Goal: Task Accomplishment & Management: Complete application form

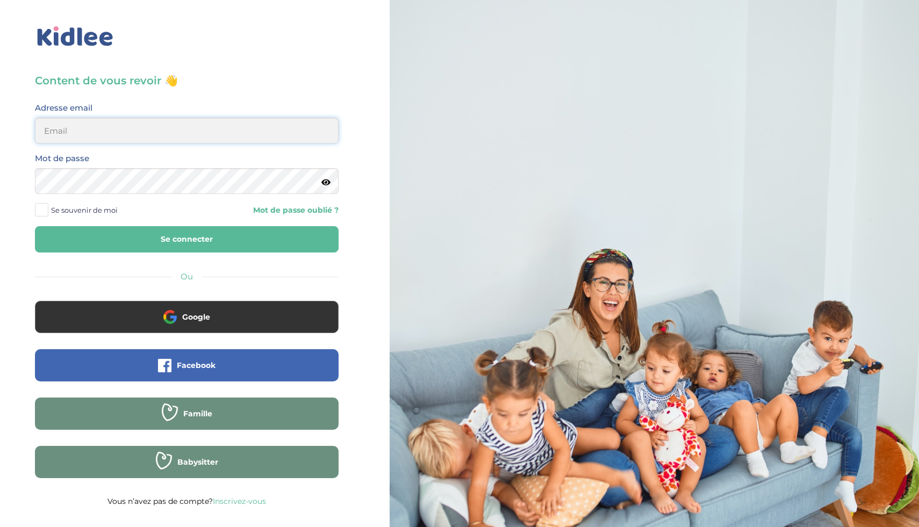
type input "ikramhaloui68@gmail.com"
click at [253, 233] on button "Se connecter" at bounding box center [187, 239] width 304 height 26
click at [247, 241] on button "Se connecter" at bounding box center [187, 239] width 304 height 26
click at [209, 245] on button "Se connecter" at bounding box center [187, 239] width 304 height 26
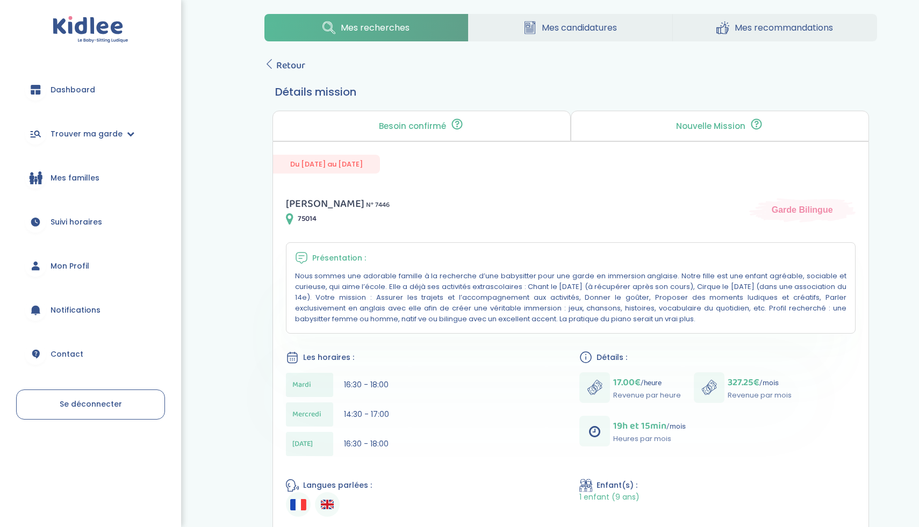
scroll to position [9, 0]
click at [280, 73] on span "Retour" at bounding box center [290, 66] width 29 height 15
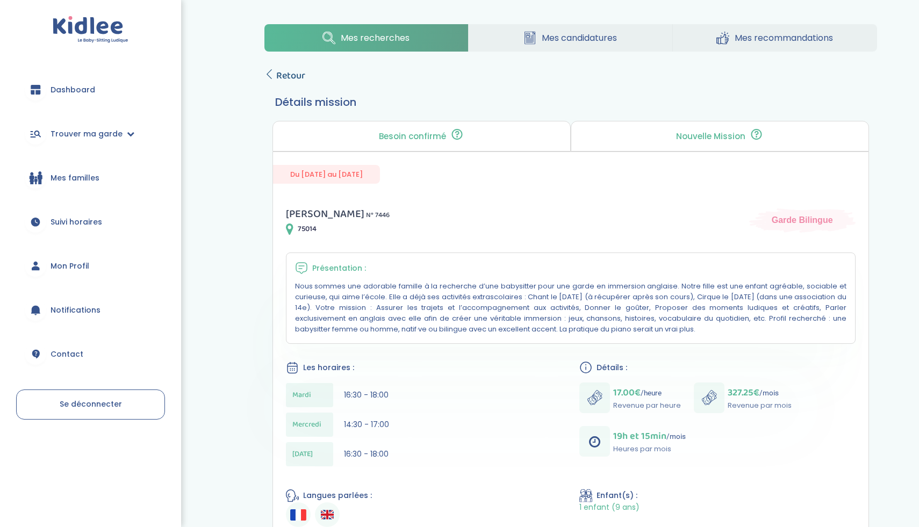
click at [289, 70] on span "Retour" at bounding box center [290, 75] width 29 height 15
click at [399, 44] on span "Mes recherches" at bounding box center [375, 37] width 69 height 13
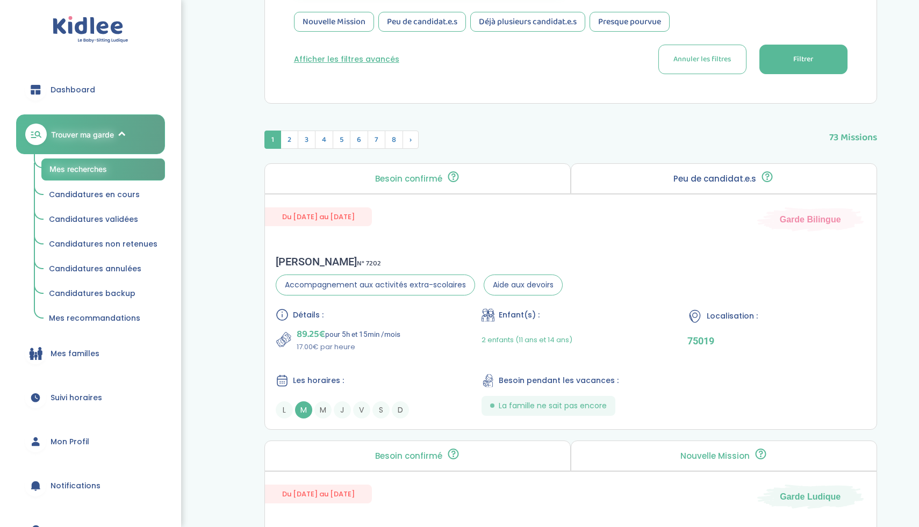
scroll to position [314, 0]
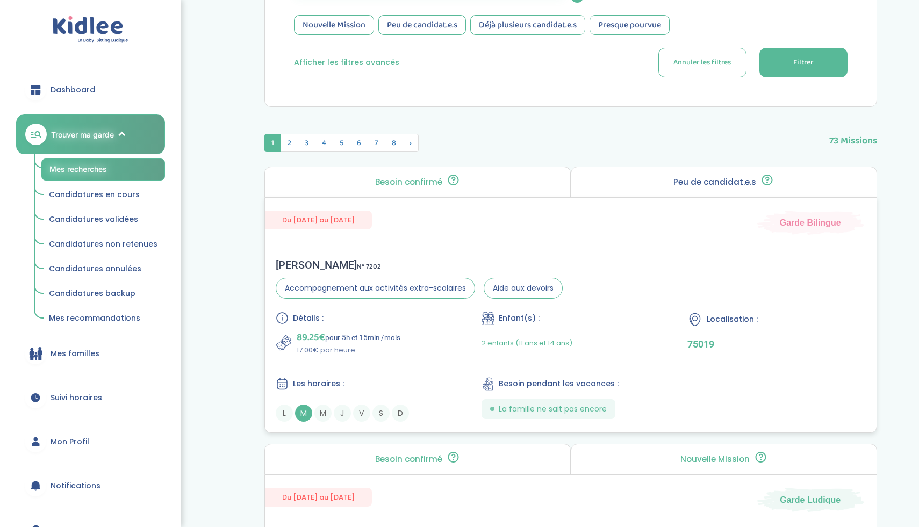
click at [419, 347] on div "89.25€ pour 5h et 15min /mois 17.00€ par heure" at bounding box center [365, 343] width 178 height 26
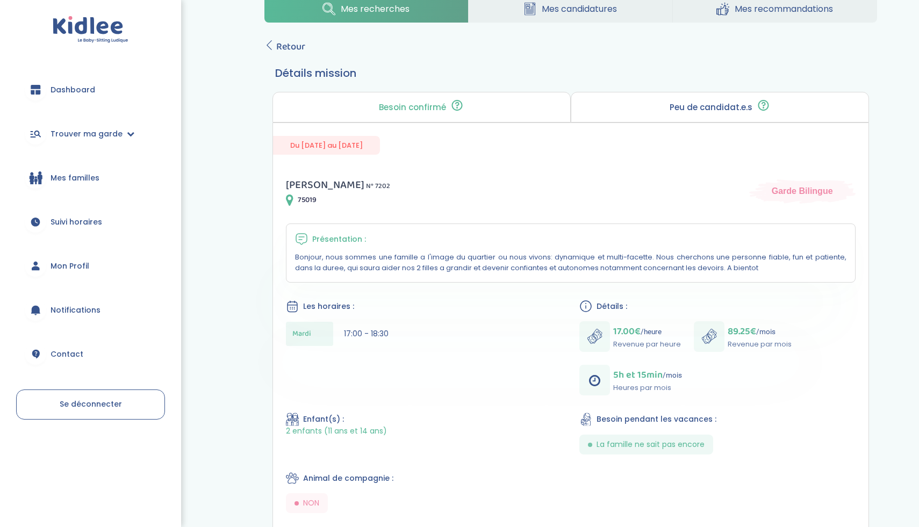
scroll to position [198, 0]
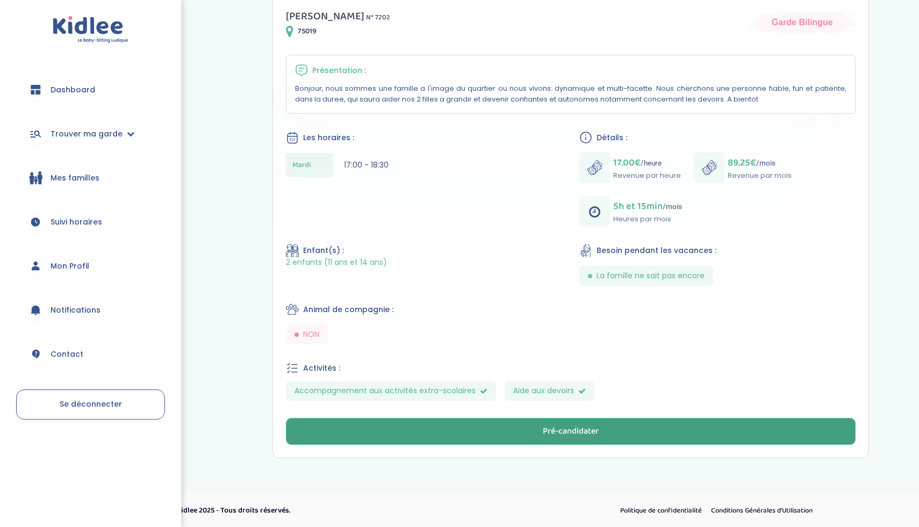
click at [440, 424] on button "Pré-candidater" at bounding box center [571, 431] width 570 height 27
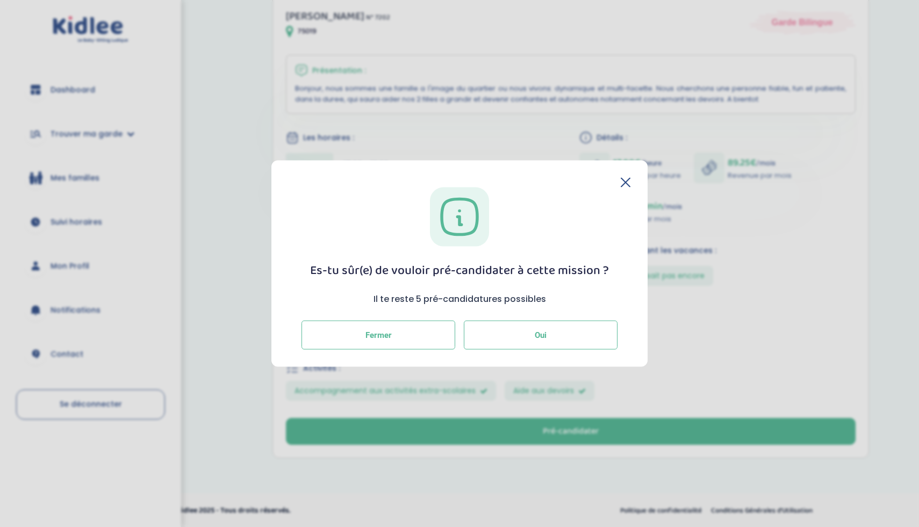
click at [472, 329] on button "Oui" at bounding box center [541, 335] width 154 height 29
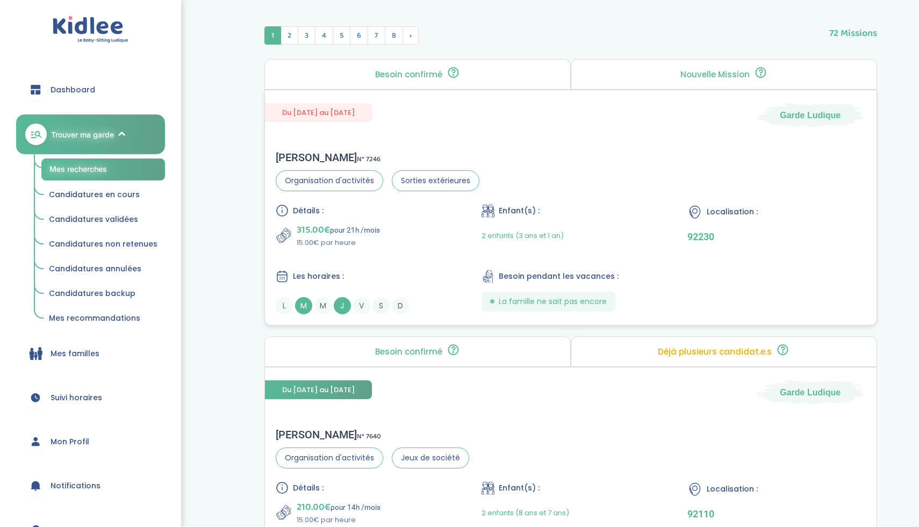
scroll to position [507, 0]
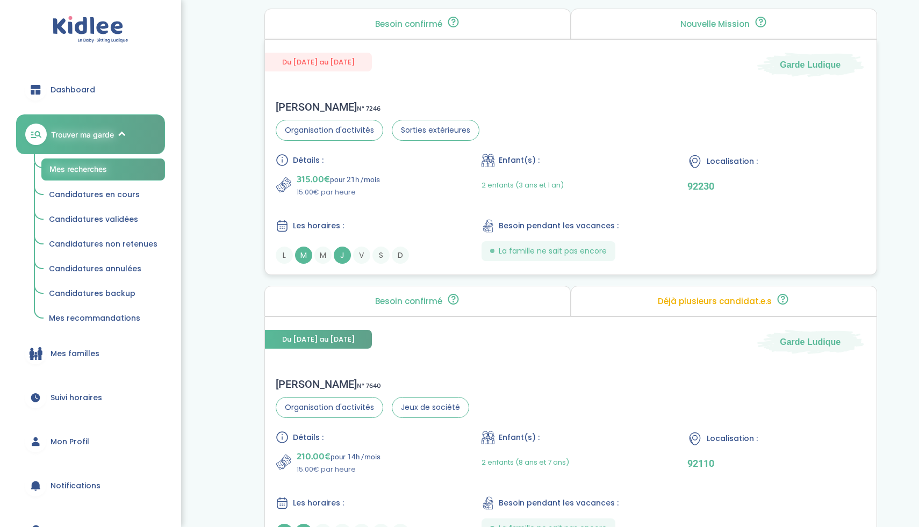
click at [412, 165] on div "Détails :" at bounding box center [365, 160] width 178 height 13
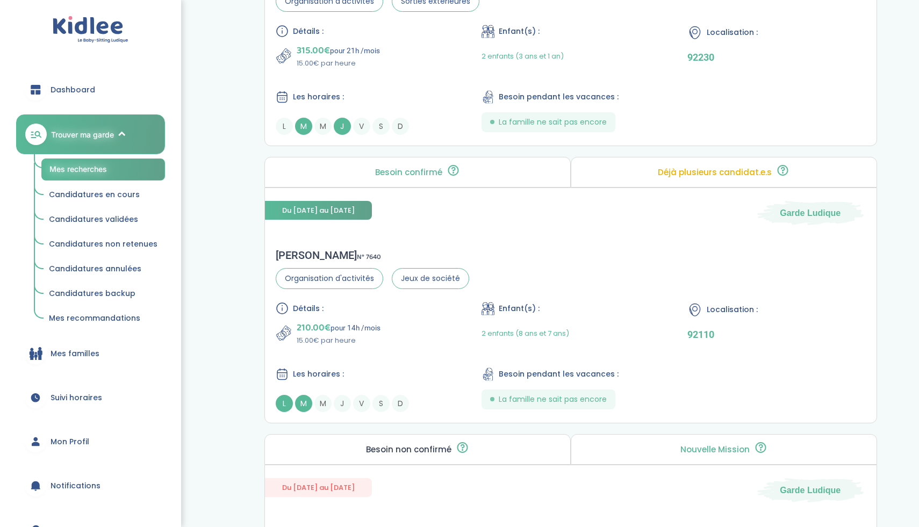
scroll to position [699, 0]
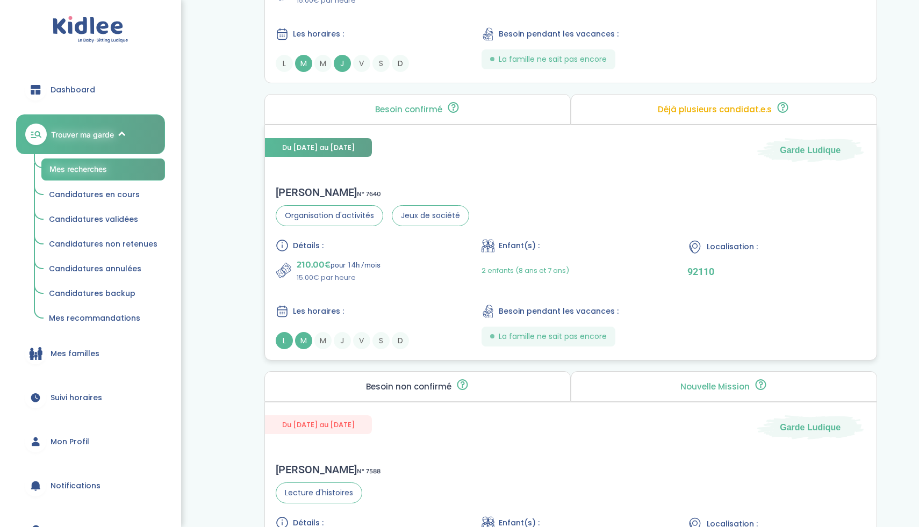
click at [411, 281] on div "210.00€ pour 14h /mois 15.00€ par heure" at bounding box center [365, 270] width 178 height 26
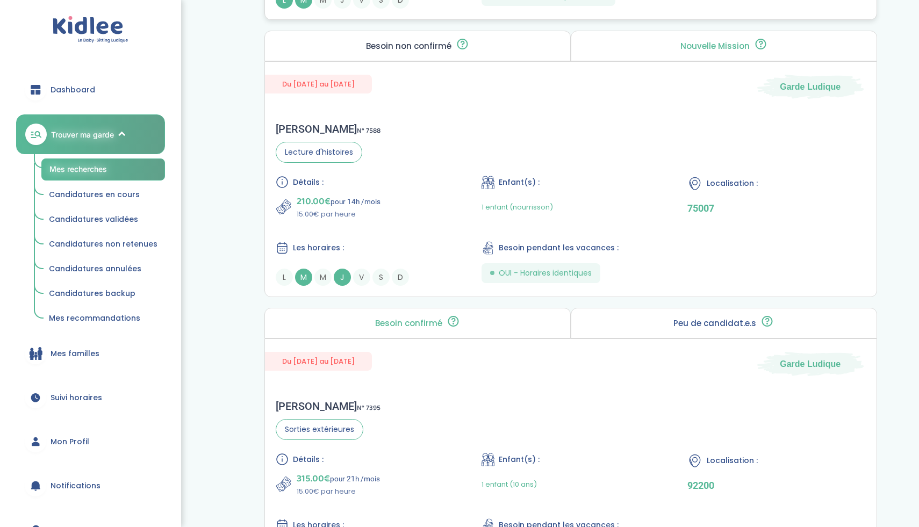
scroll to position [1108, 0]
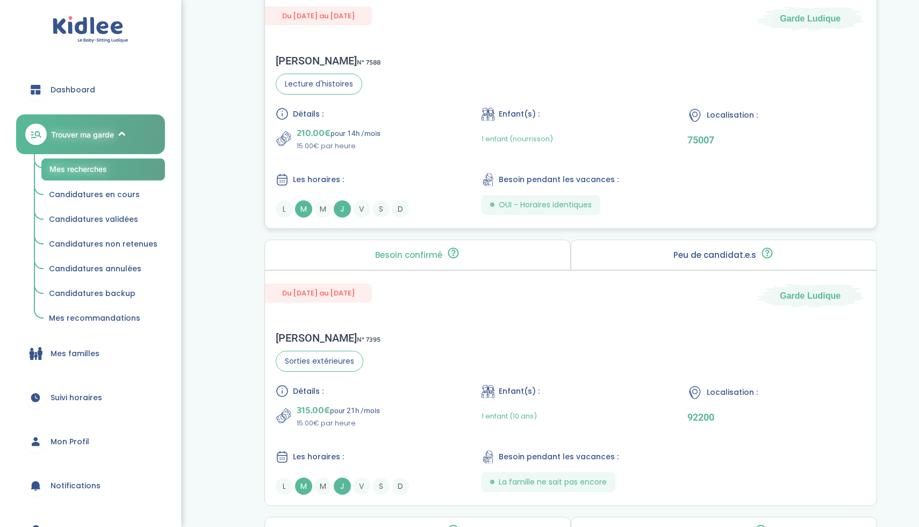
click at [384, 133] on div "210.00€ pour 14h /mois 15.00€ par heure" at bounding box center [365, 139] width 178 height 26
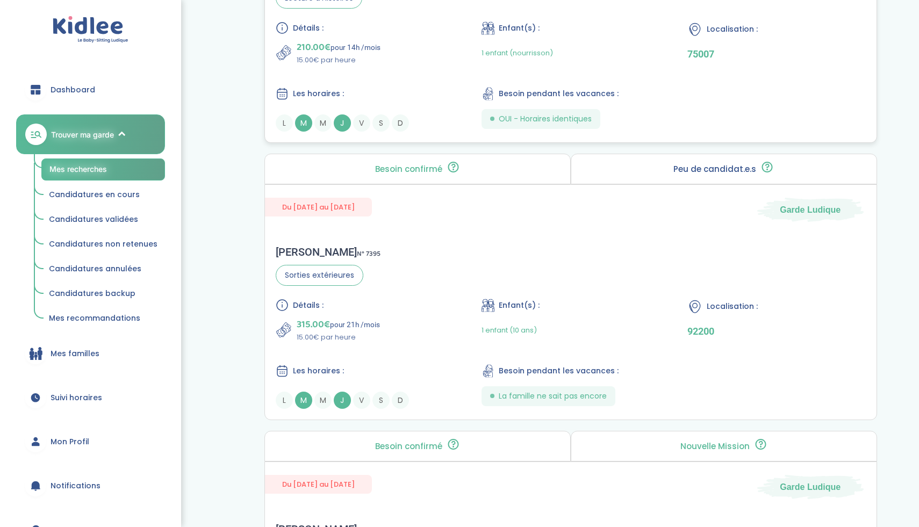
scroll to position [1220, 0]
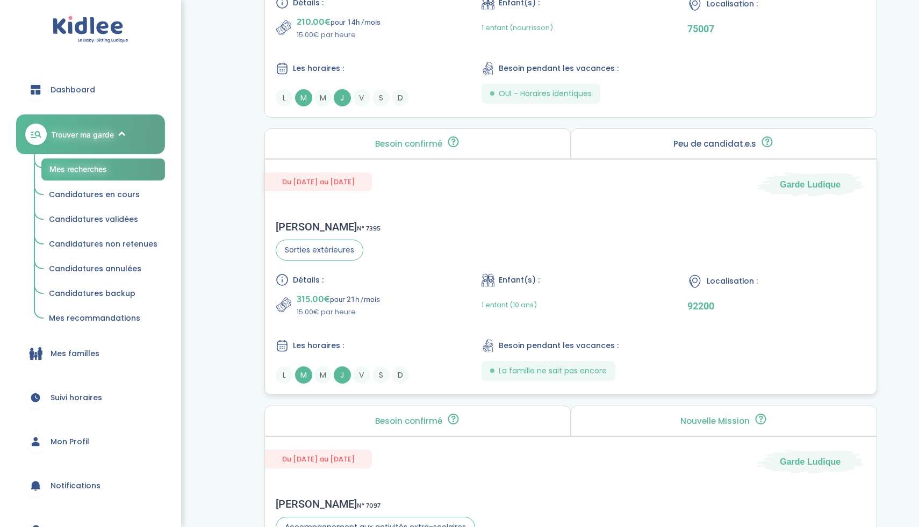
click at [413, 261] on div "Christelle L . N° 7395 Sorties extérieures Détails : 315.00€ pour 21h /mois 15.…" at bounding box center [571, 302] width 612 height 185
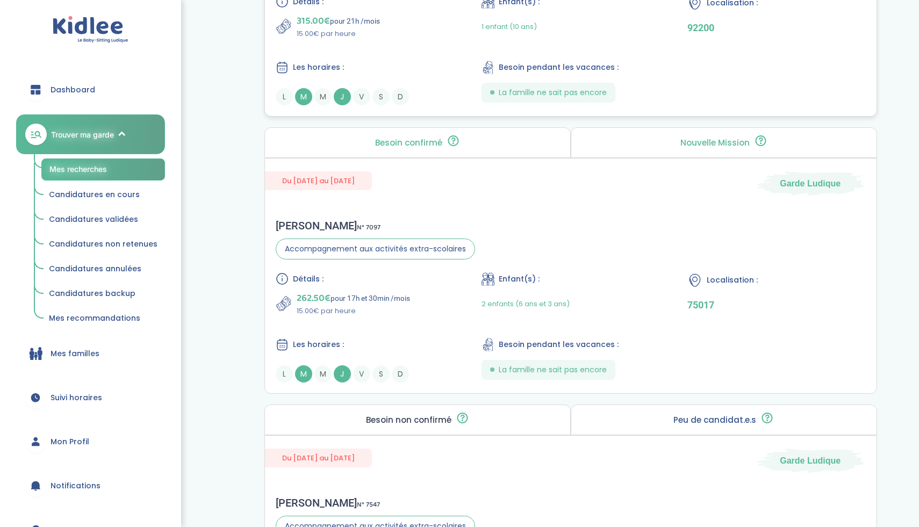
scroll to position [1528, 0]
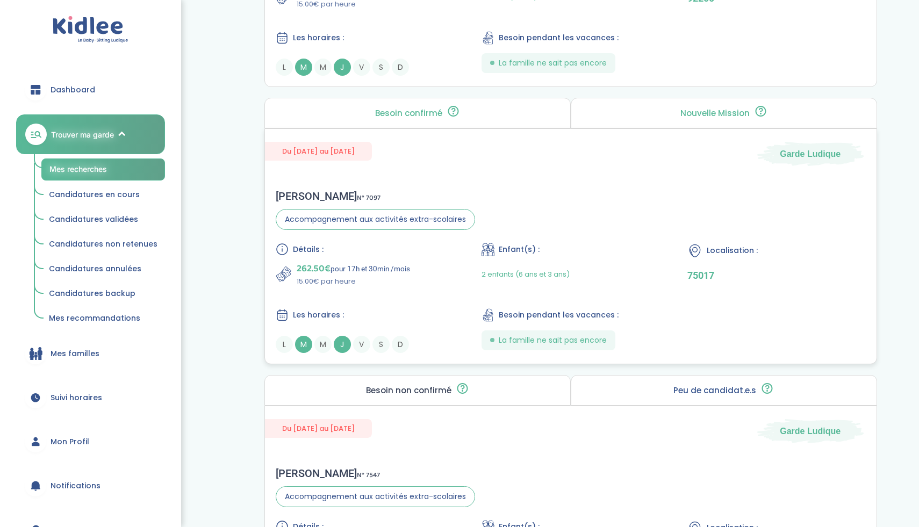
click at [460, 281] on div "Détails : 262.50€ pour 17h et 30min /mois 15.00€ par heure Enfant(s) : 2 enfant…" at bounding box center [571, 298] width 590 height 110
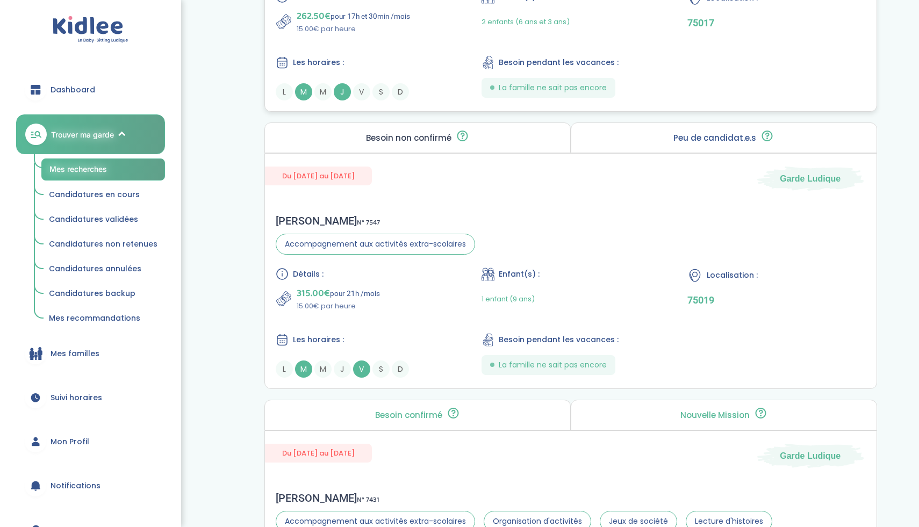
scroll to position [1916, 0]
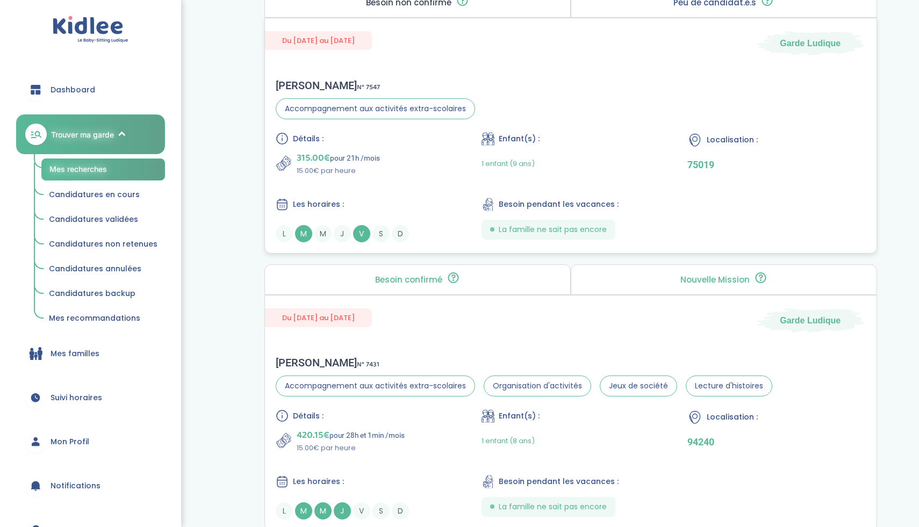
click at [443, 161] on div "315.00€ pour 21h /mois 15.00€ par heure" at bounding box center [365, 164] width 178 height 26
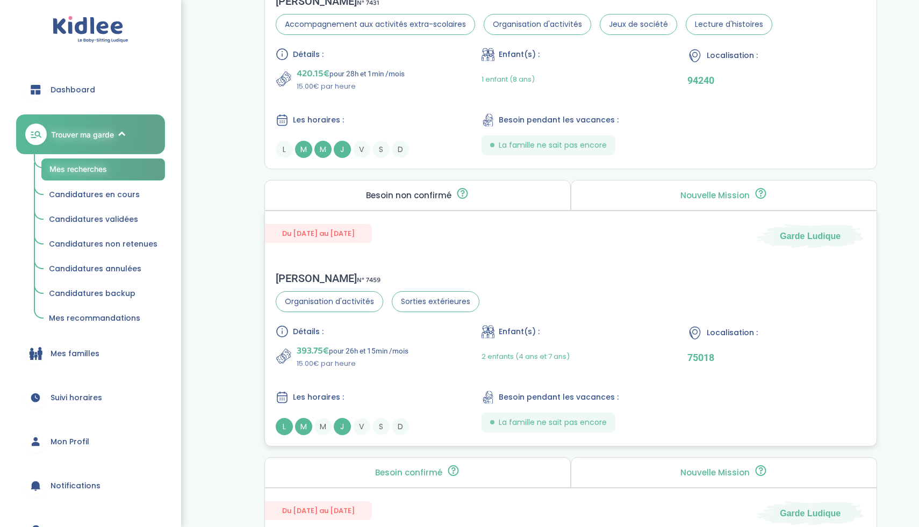
scroll to position [2290, 0]
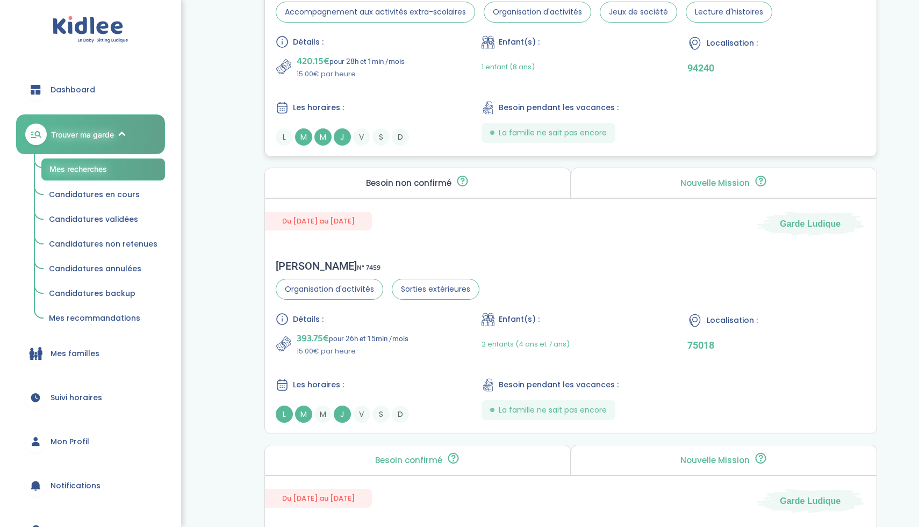
click at [441, 75] on div "420.15€ pour 28h et 1min /mois 15.00€ par heure" at bounding box center [365, 67] width 178 height 26
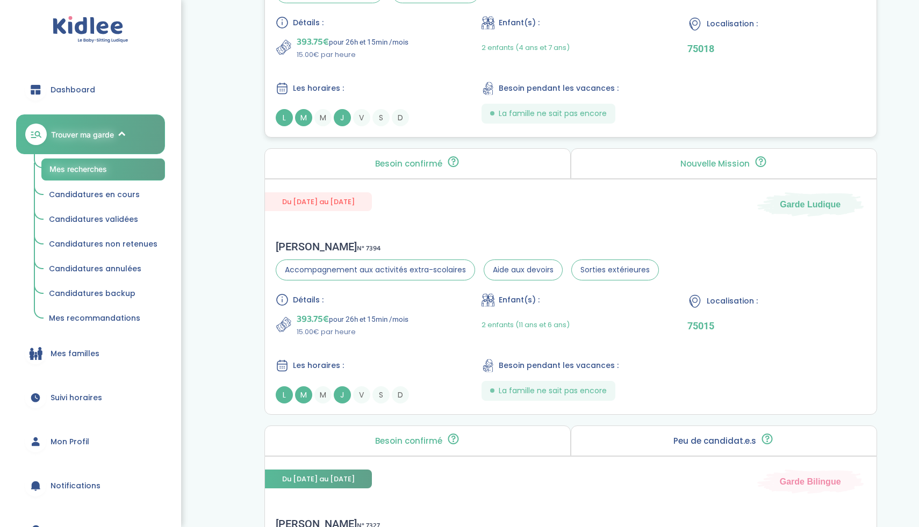
scroll to position [2730, 0]
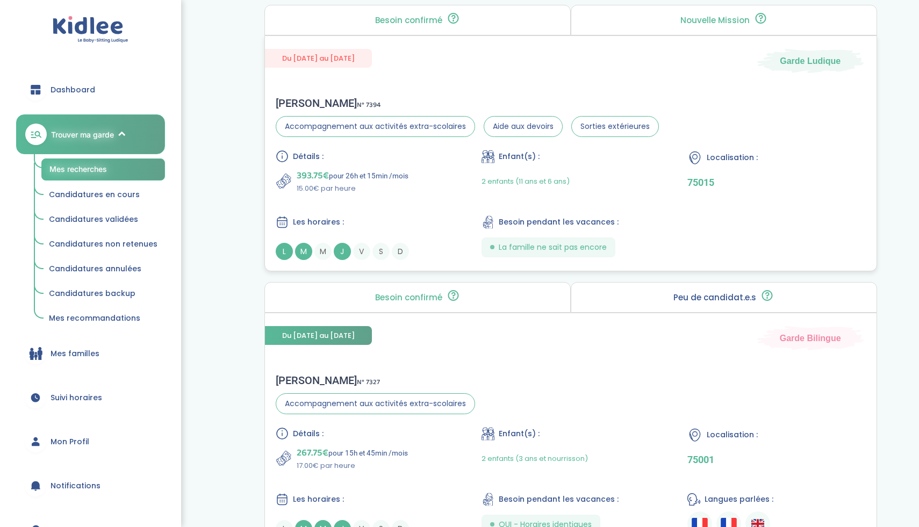
click at [447, 180] on div "393.75€ pour 26h et 15min /mois 15.00€ par heure" at bounding box center [365, 181] width 178 height 26
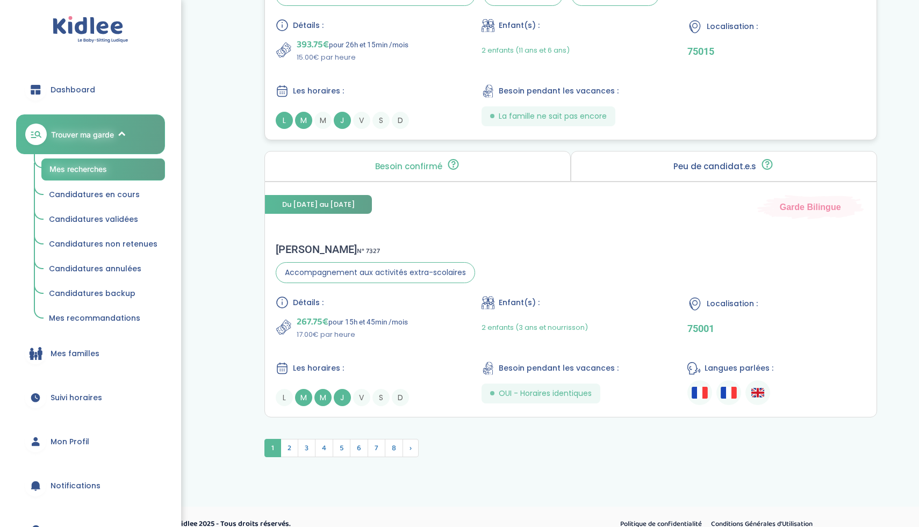
scroll to position [2876, 0]
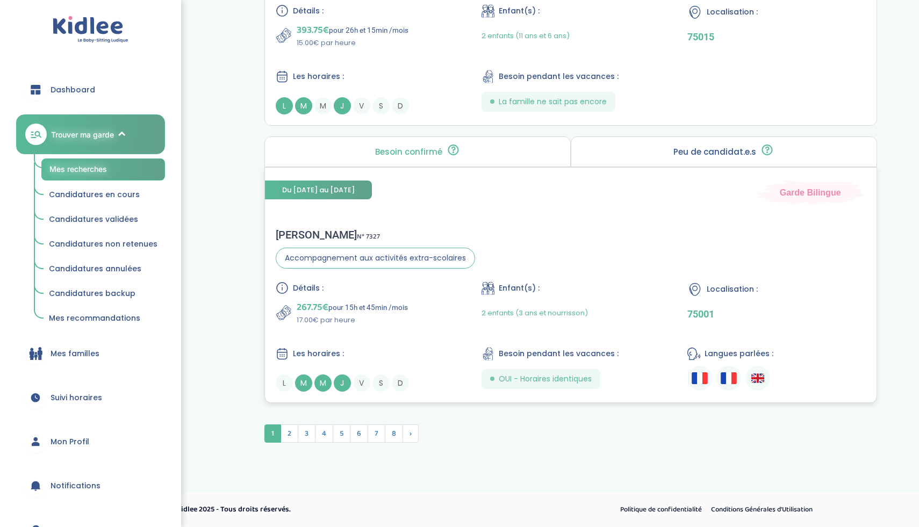
click at [390, 314] on p "267.75€ pour 15h et 45min /mois" at bounding box center [352, 307] width 111 height 15
click at [294, 435] on span "2" at bounding box center [290, 434] width 18 height 18
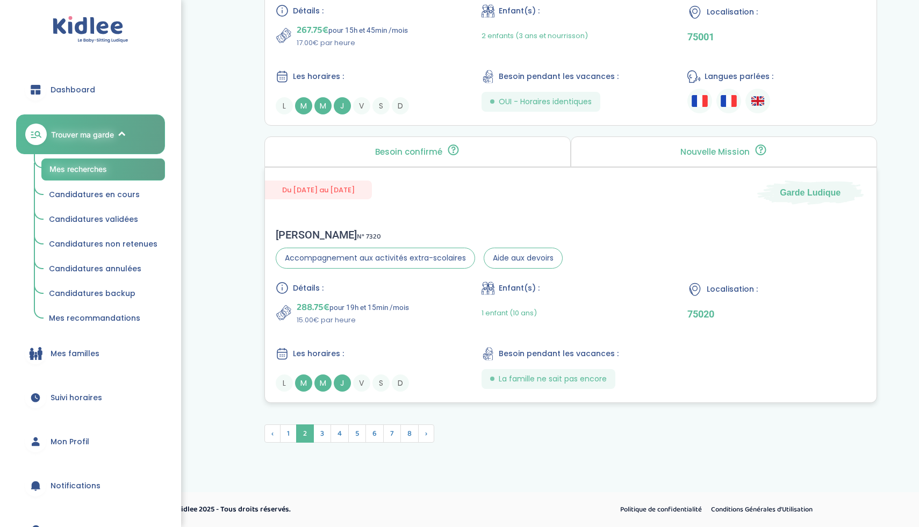
click at [434, 296] on div "Détails : 288.75€ pour 19h et 15min /mois 15.00€ par heure" at bounding box center [365, 304] width 178 height 44
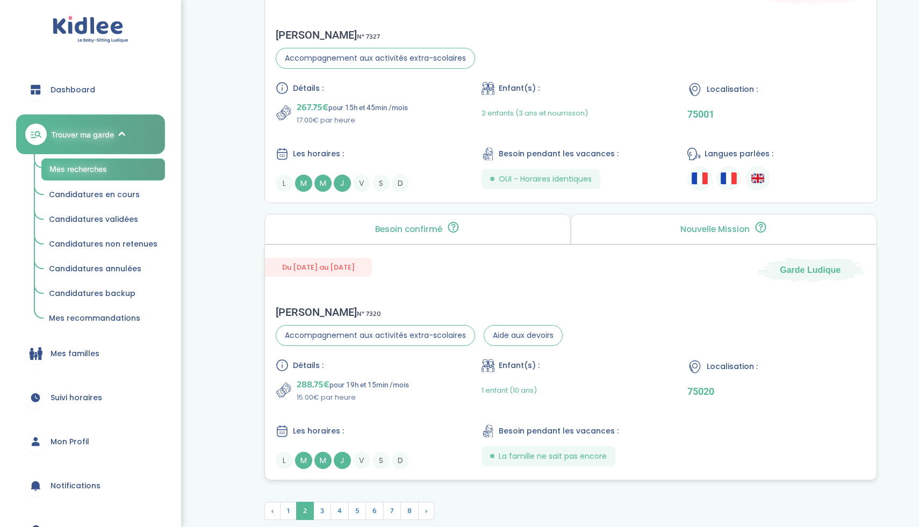
scroll to position [2788, 0]
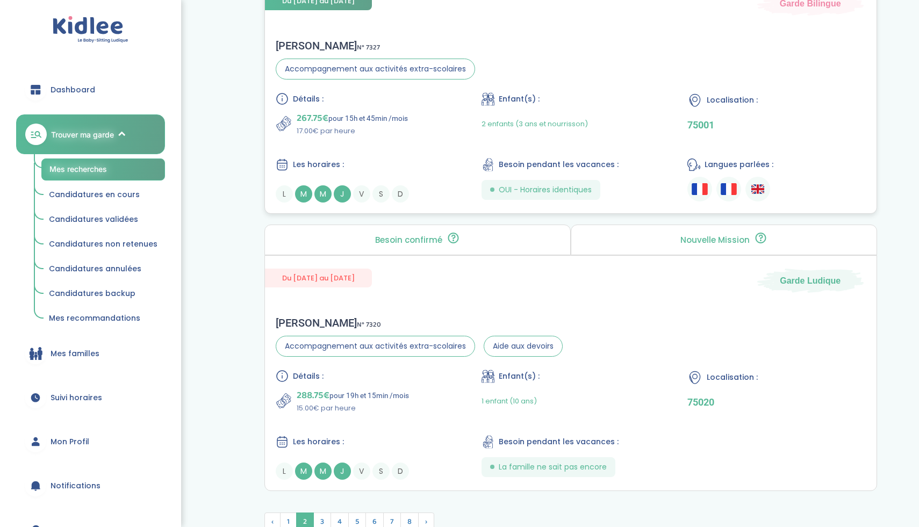
click at [404, 156] on div "Détails : 267.75€ pour 15h et 45min /mois 17.00€ par heure Enfant(s) : 2 enfant…" at bounding box center [571, 147] width 590 height 110
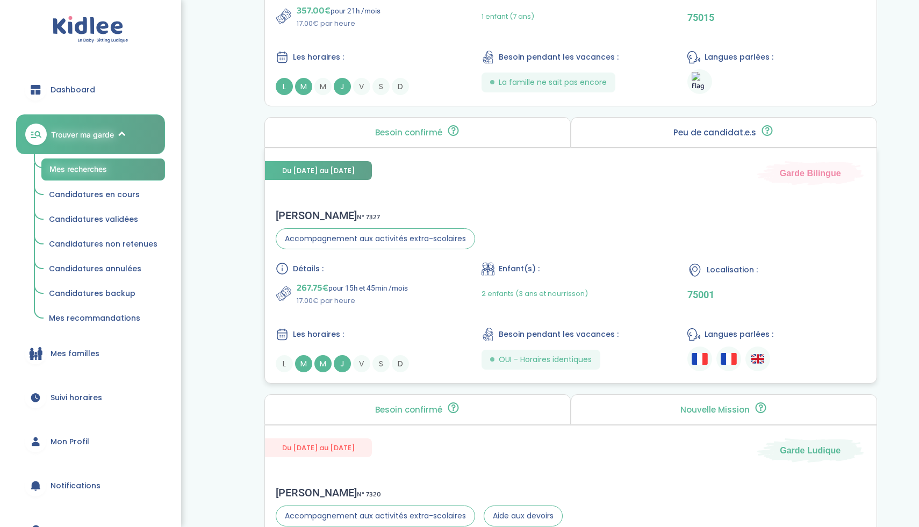
scroll to position [2585, 0]
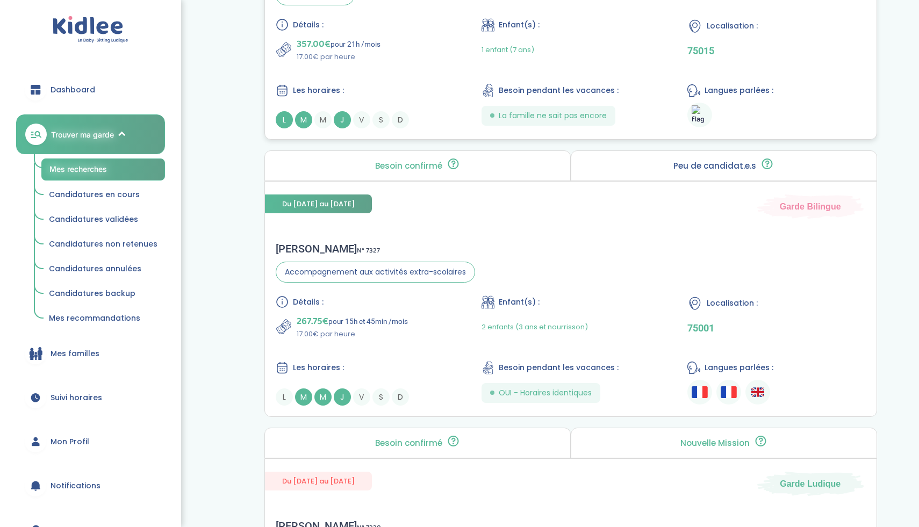
click at [390, 90] on div "Les horaires :" at bounding box center [365, 90] width 178 height 13
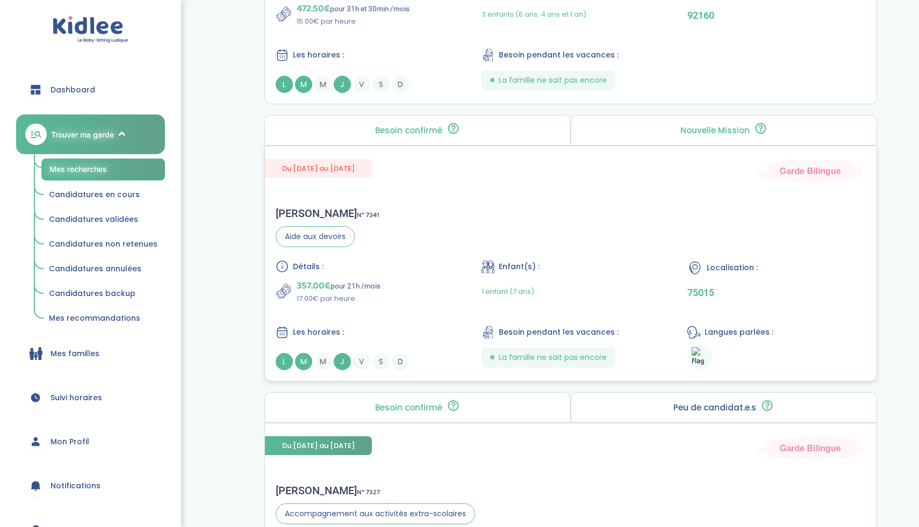
scroll to position [2253, 0]
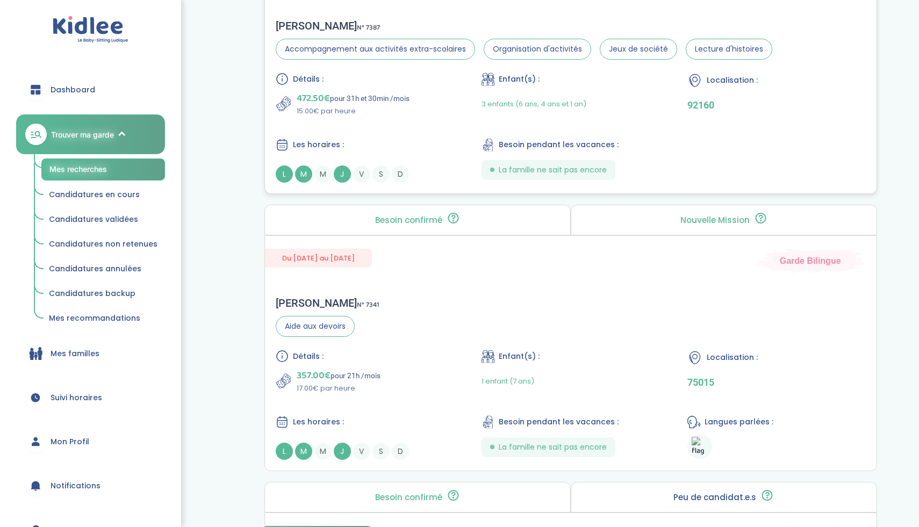
click at [432, 96] on div "472.50€ pour 31h et 30min /mois 15.00€ par heure" at bounding box center [365, 104] width 178 height 26
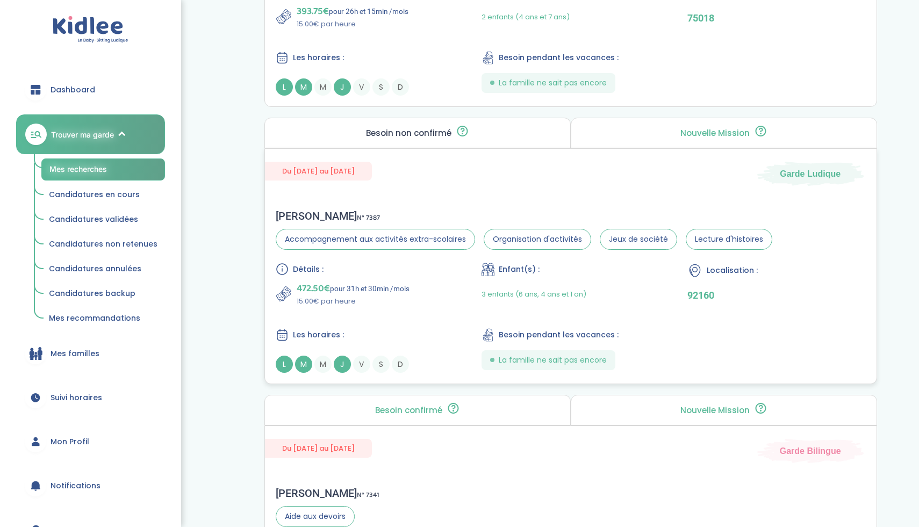
scroll to position [2012, 0]
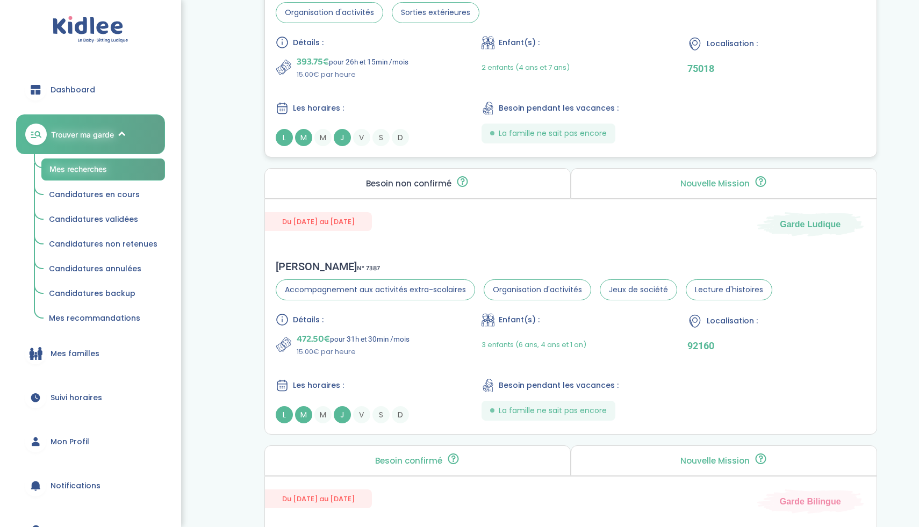
click at [379, 98] on div "Détails : 393.75€ pour 26h et 15min /mois 15.00€ par heure Enfant(s) : 2 enfant…" at bounding box center [571, 91] width 590 height 110
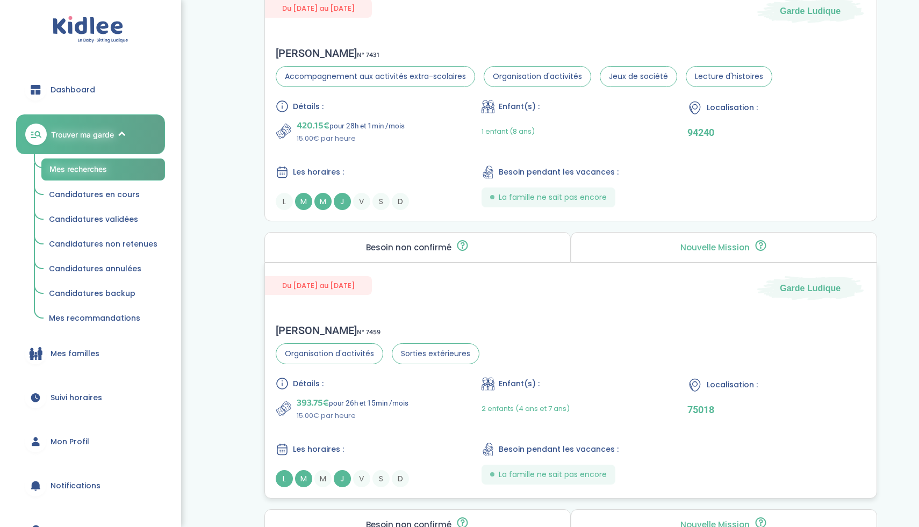
scroll to position [1653, 0]
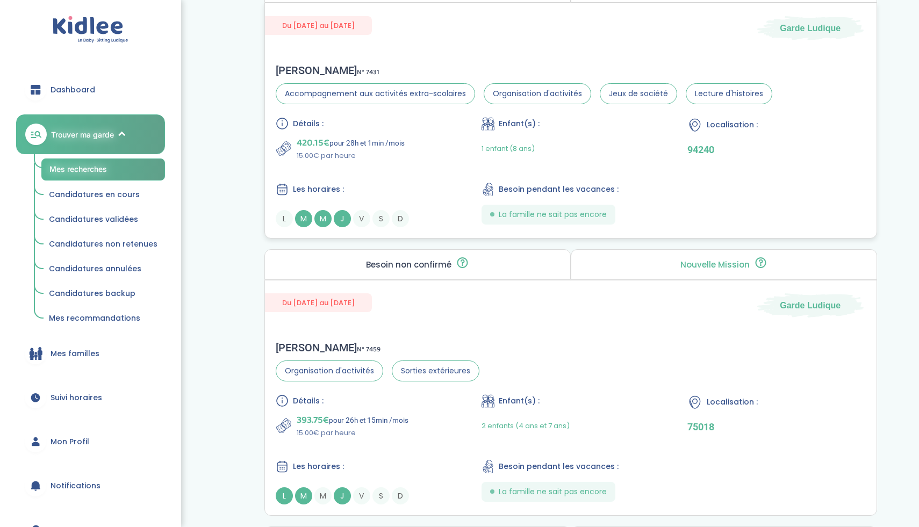
click at [443, 127] on div "Détails :" at bounding box center [365, 123] width 178 height 13
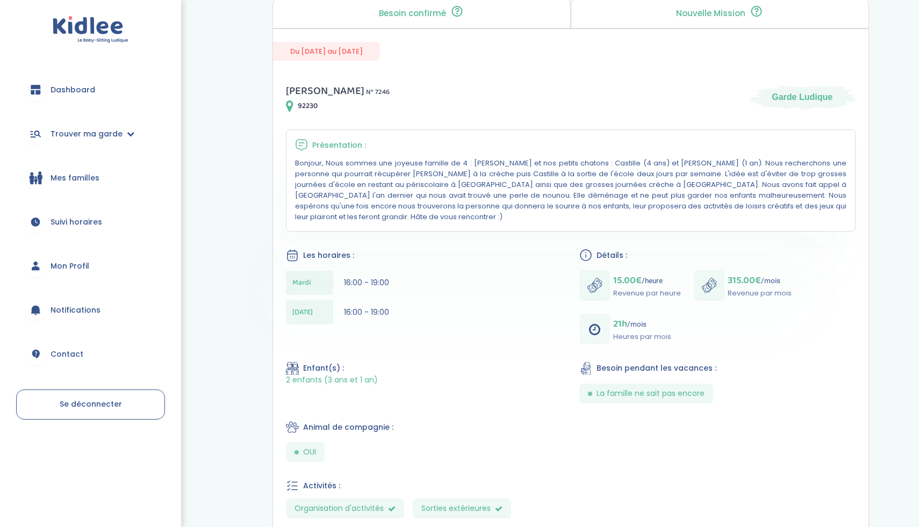
scroll to position [51, 0]
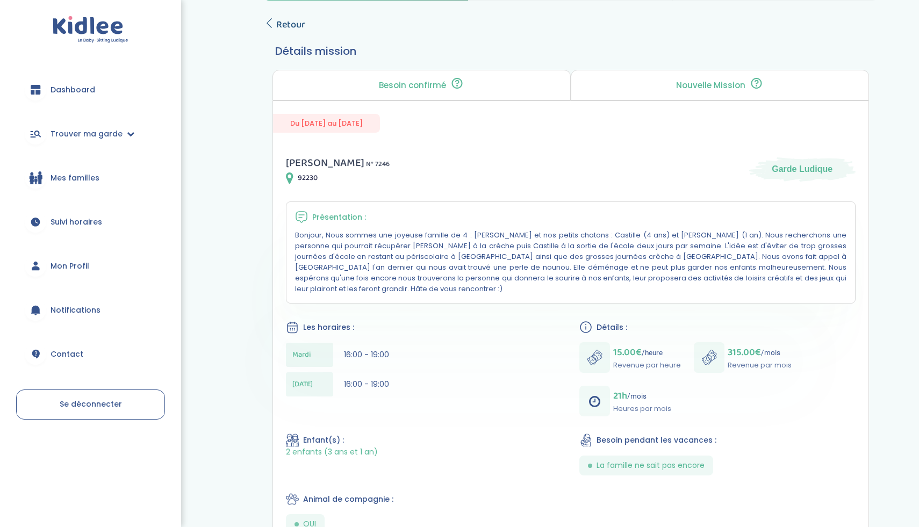
click at [289, 28] on span "Retour" at bounding box center [290, 24] width 29 height 15
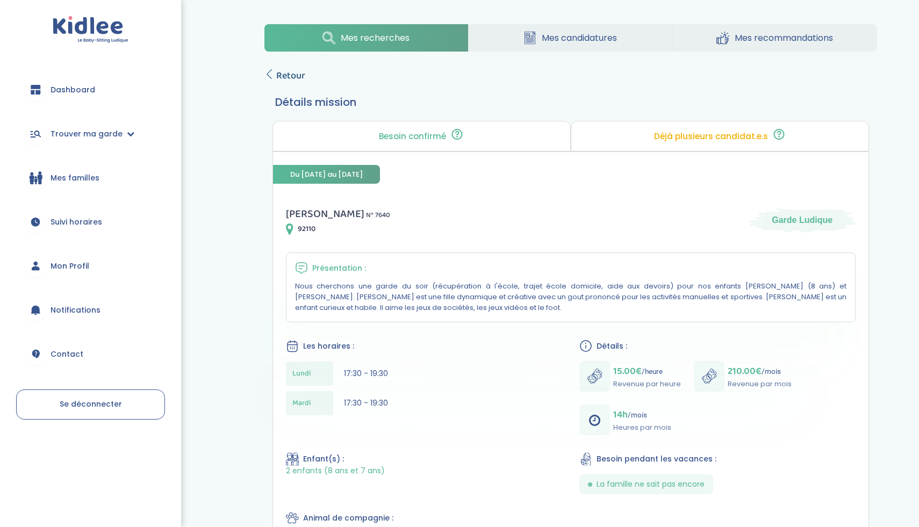
click at [283, 82] on span "Retour" at bounding box center [290, 75] width 29 height 15
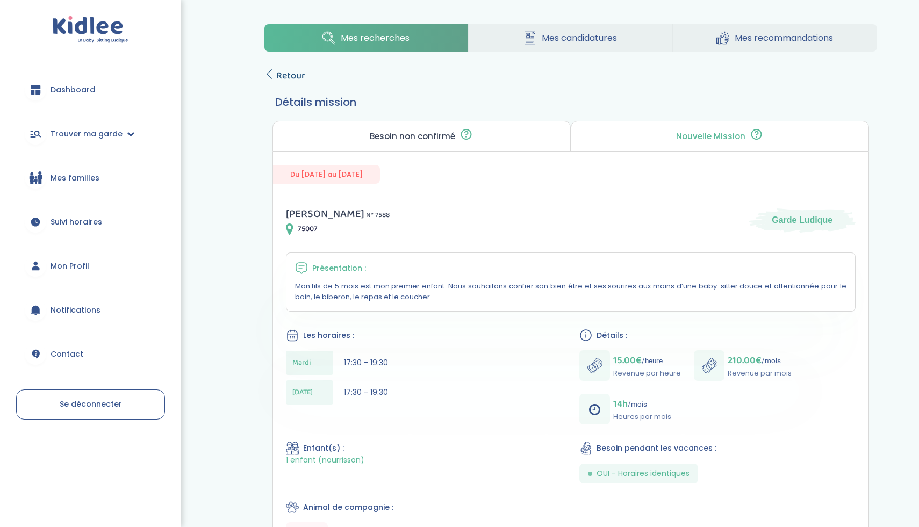
click at [276, 81] on span "Retour" at bounding box center [290, 75] width 29 height 15
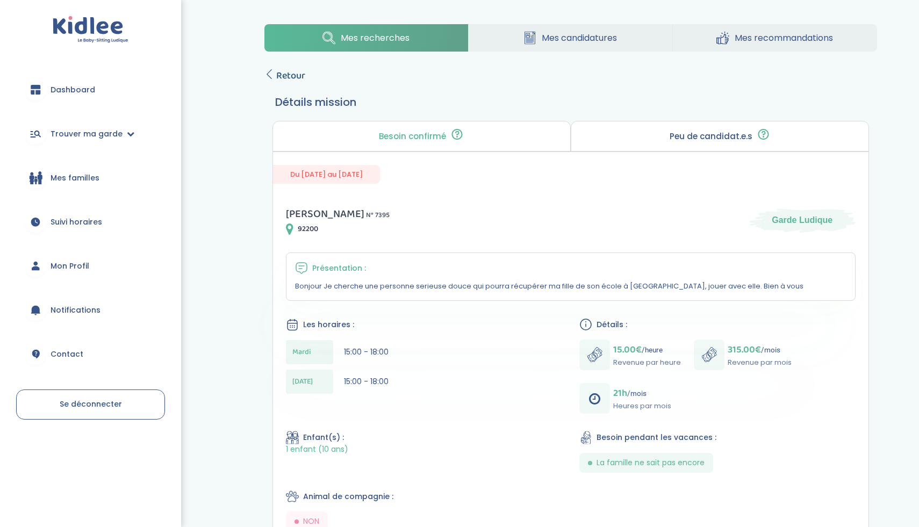
click at [271, 73] on icon at bounding box center [269, 74] width 10 height 10
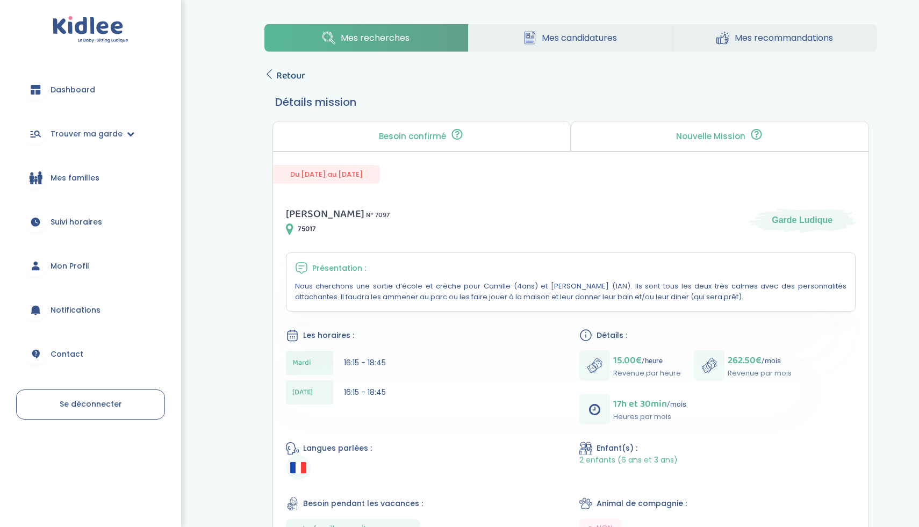
click at [273, 79] on icon at bounding box center [269, 74] width 10 height 10
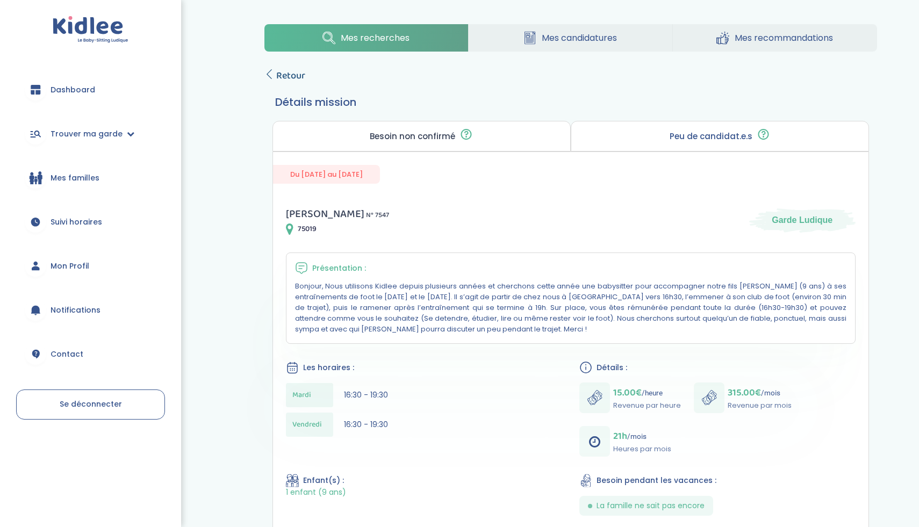
click at [291, 76] on span "Retour" at bounding box center [290, 75] width 29 height 15
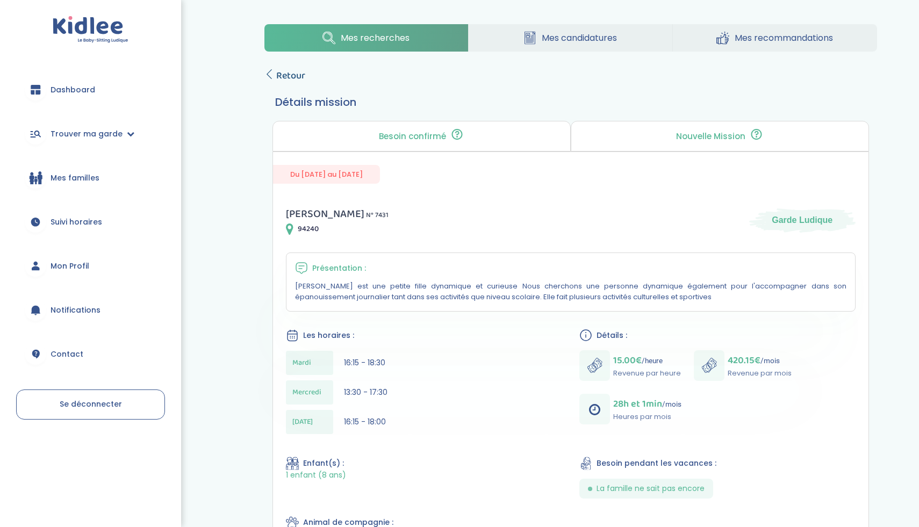
click at [298, 73] on span "Retour" at bounding box center [290, 75] width 29 height 15
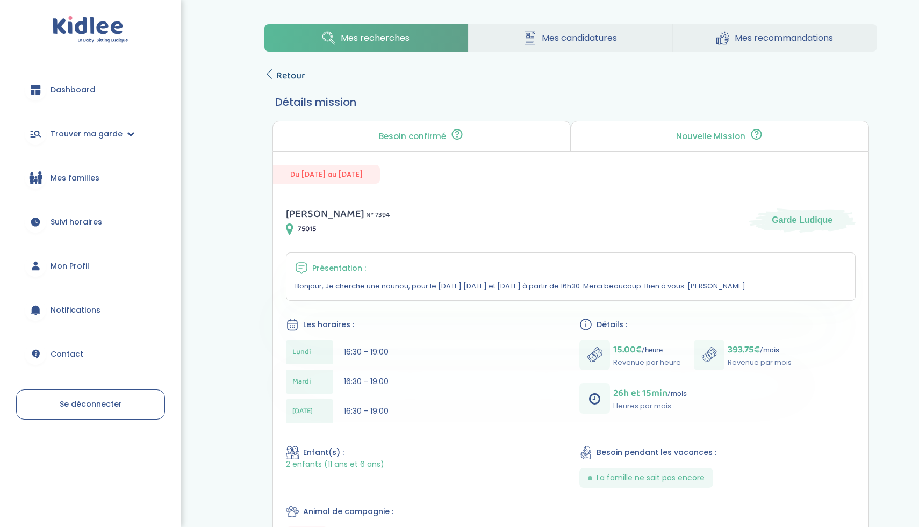
click at [286, 82] on span "Retour" at bounding box center [290, 75] width 29 height 15
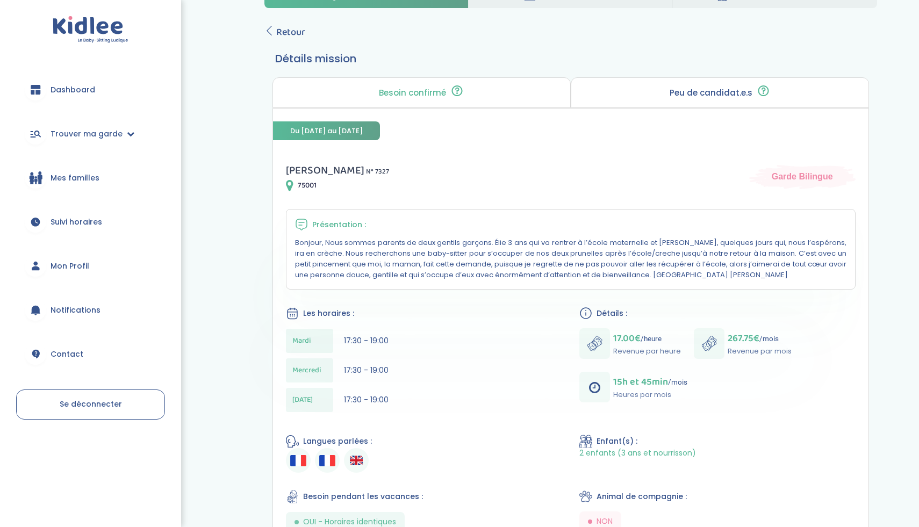
scroll to position [16, 0]
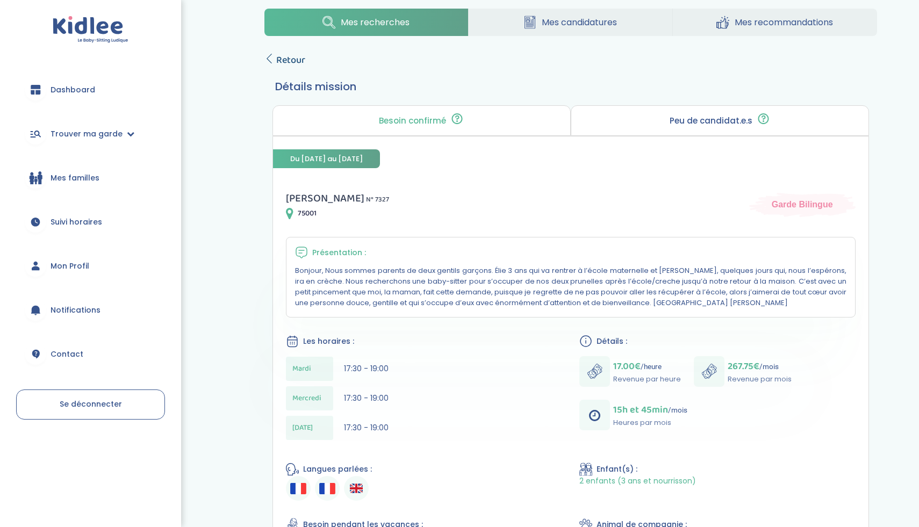
click at [300, 55] on span "Retour" at bounding box center [290, 60] width 29 height 15
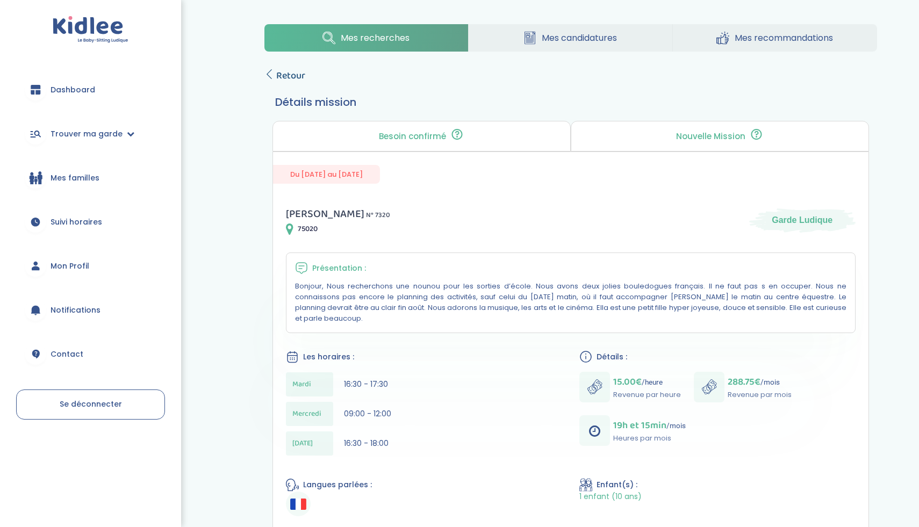
click at [287, 77] on span "Retour" at bounding box center [290, 75] width 29 height 15
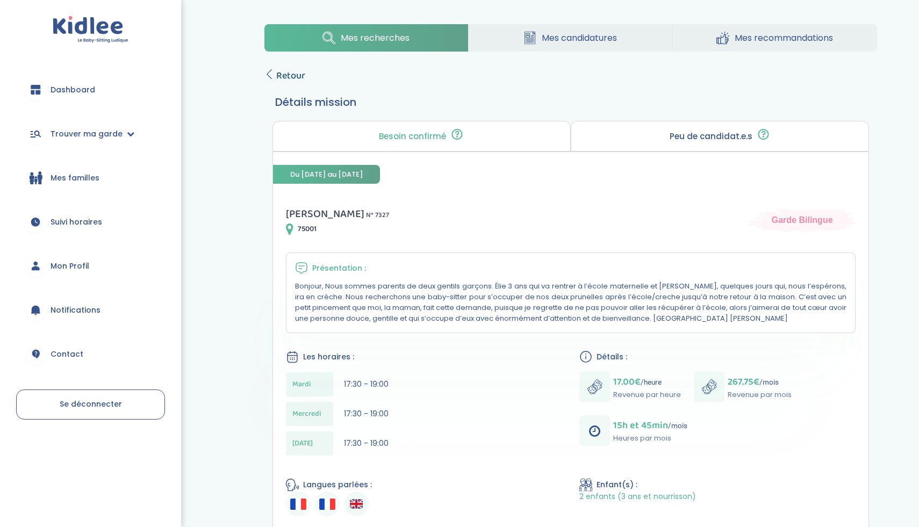
click at [297, 74] on span "Retour" at bounding box center [290, 75] width 29 height 15
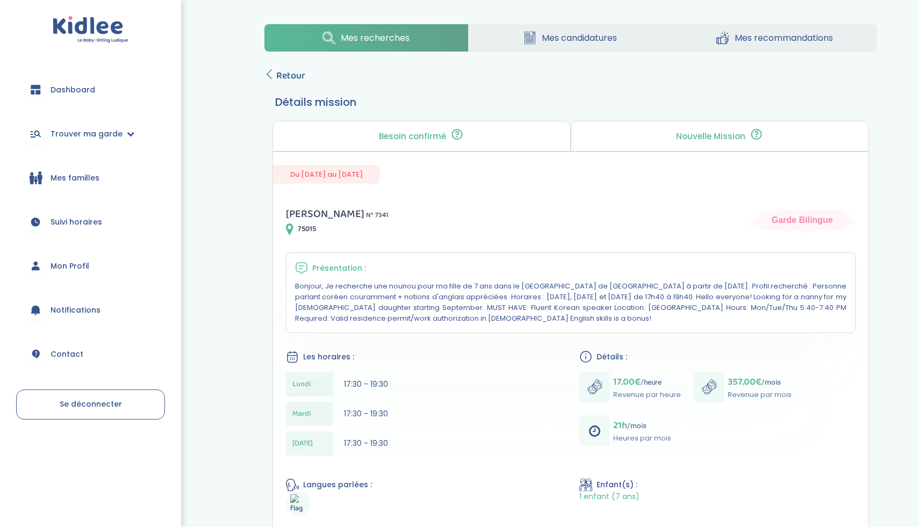
click at [289, 76] on span "Retour" at bounding box center [290, 75] width 29 height 15
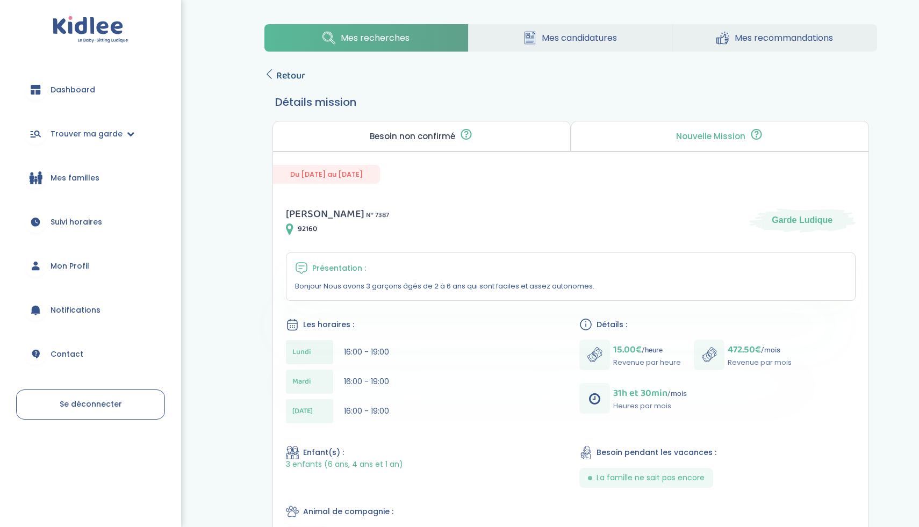
click at [291, 78] on span "Retour" at bounding box center [290, 75] width 29 height 15
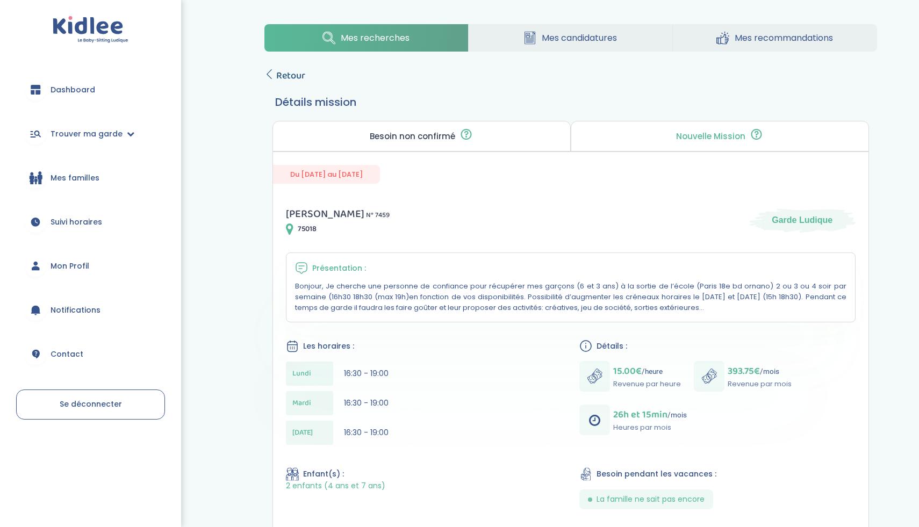
click at [283, 78] on span "Retour" at bounding box center [290, 75] width 29 height 15
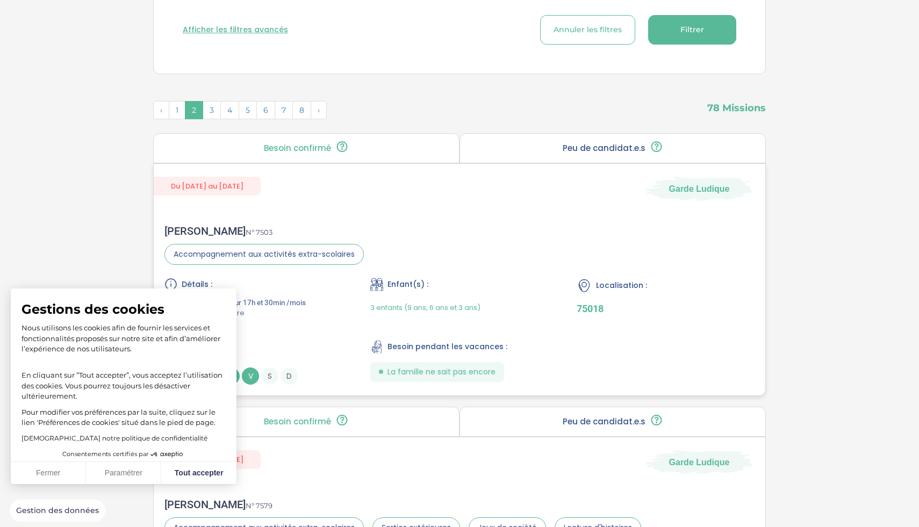
scroll to position [258, 0]
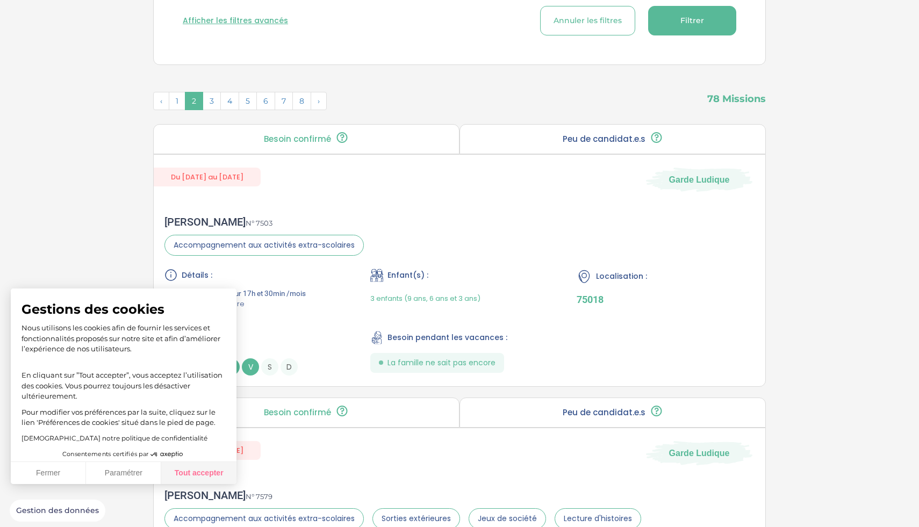
click at [204, 471] on button "Tout accepter" at bounding box center [198, 473] width 75 height 23
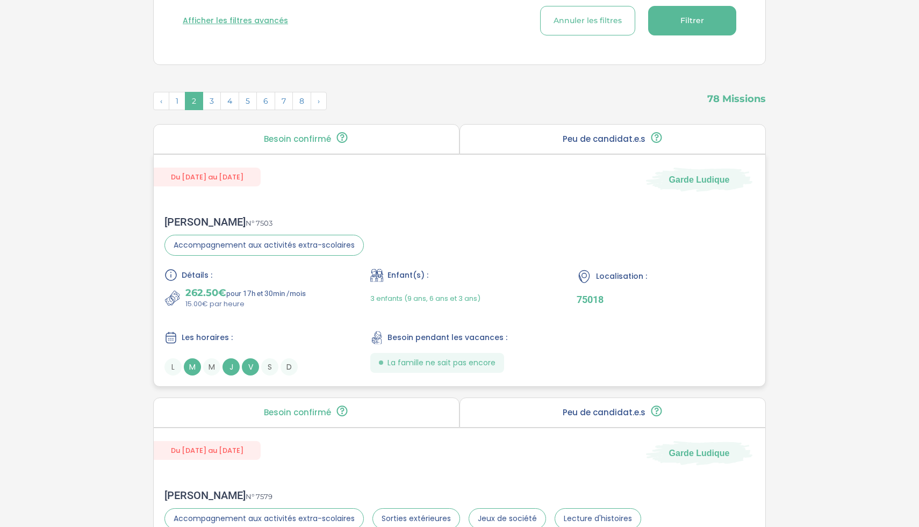
click at [473, 221] on div "Flora G . N° 7503 Accompagnement aux activités extra-scolaires Détails : 262.50…" at bounding box center [460, 296] width 612 height 182
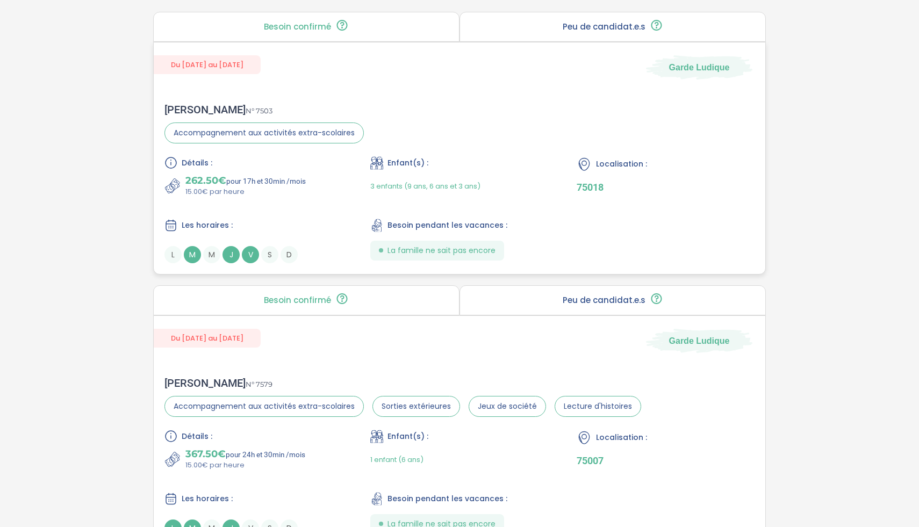
scroll to position [510, 0]
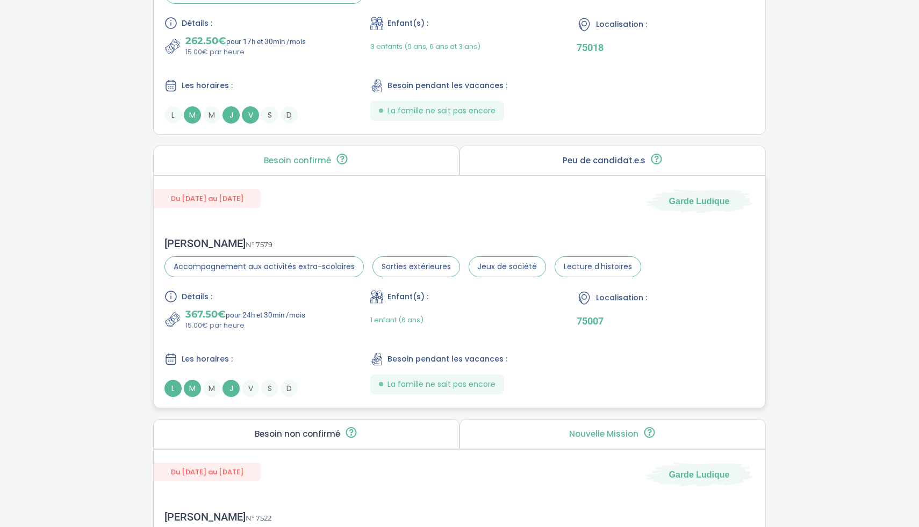
click at [344, 219] on div "Du 22-09-2025 au 03-07-2026 Garde Ludique Ghita C . N° 7579 Accompagnement aux …" at bounding box center [459, 292] width 613 height 233
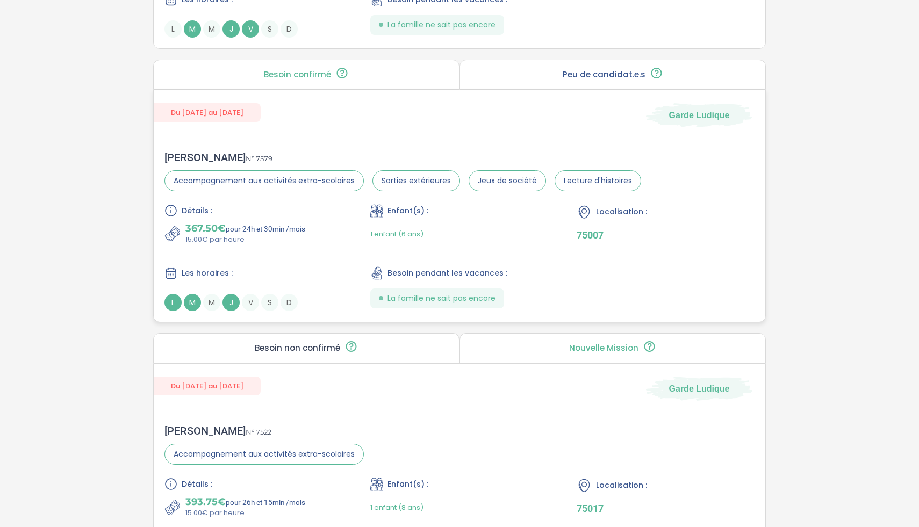
scroll to position [729, 0]
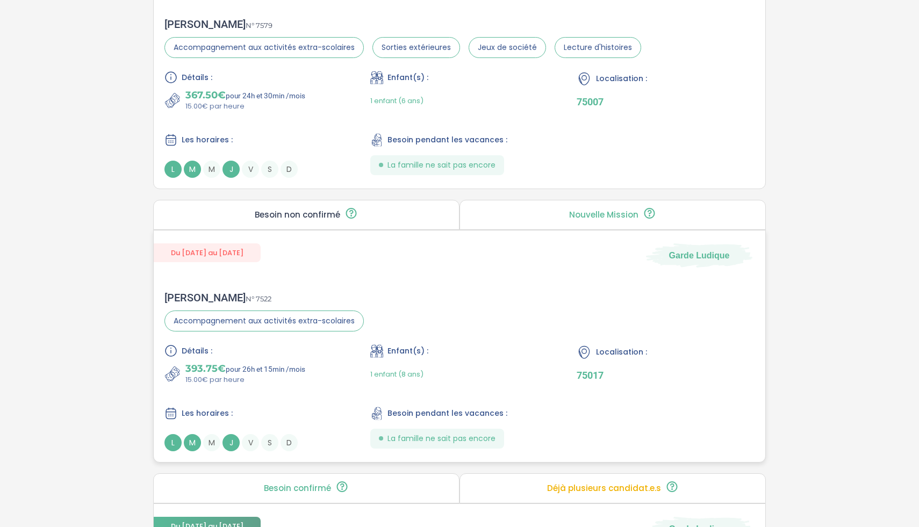
click at [392, 308] on div "Jean-Romain S . N° 7522 Accompagnement aux activités extra-scolaires Détails : …" at bounding box center [460, 372] width 612 height 182
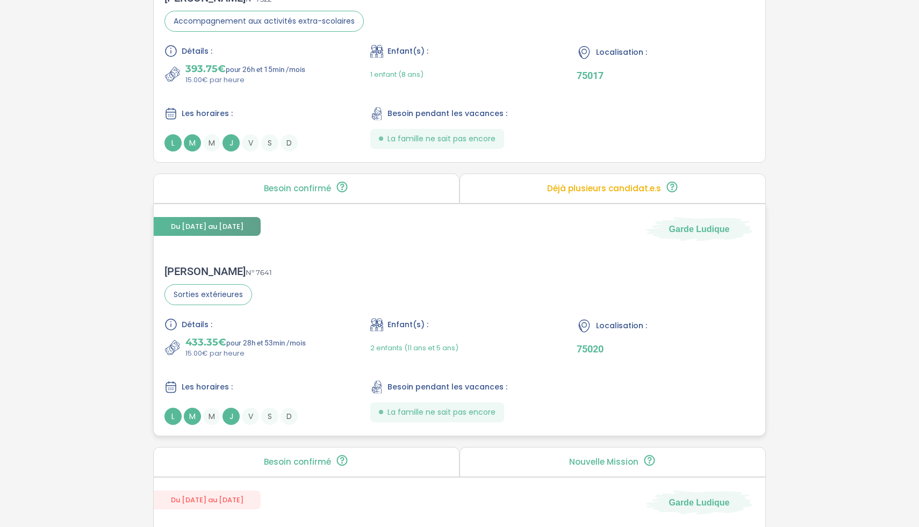
scroll to position [1032, 0]
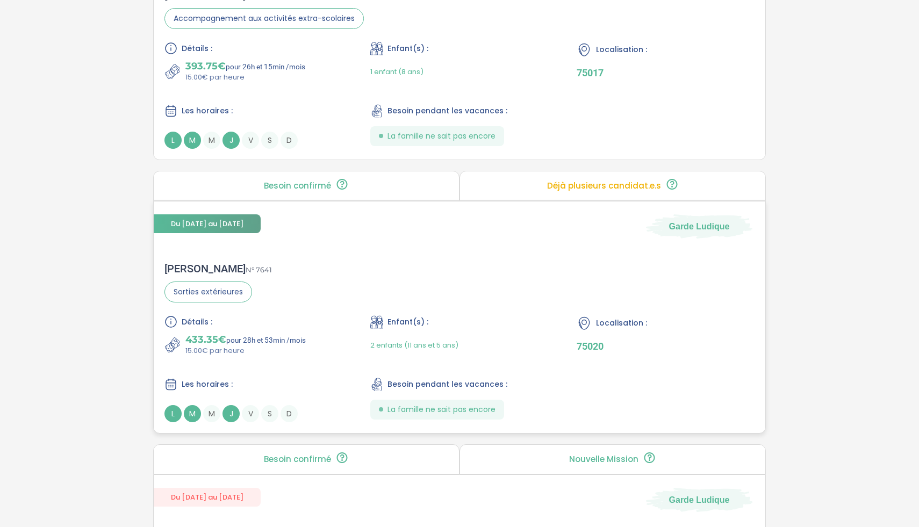
click at [291, 303] on div "Clement F . N° 7641 Sorties extérieures Détails : 433.35€ pour 28h et 53min /mo…" at bounding box center [460, 343] width 612 height 182
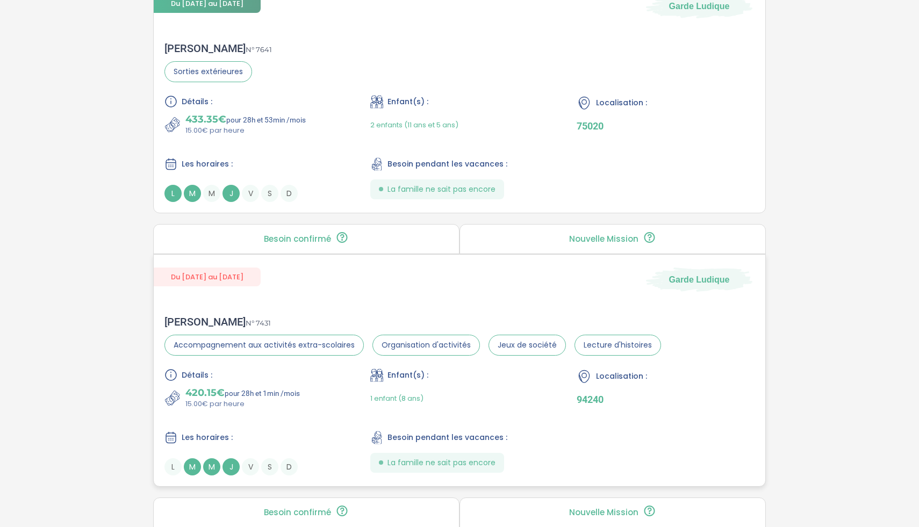
scroll to position [1252, 0]
click at [296, 434] on div "Les horaires :" at bounding box center [253, 438] width 178 height 13
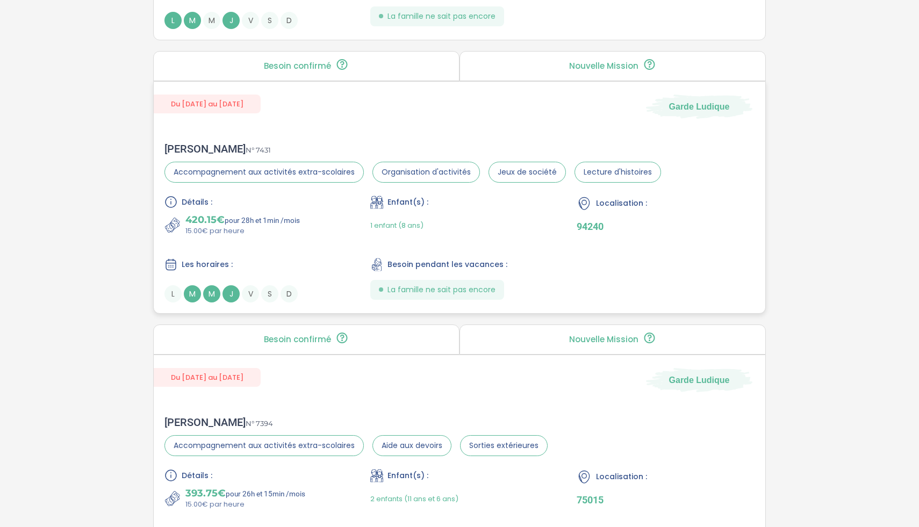
scroll to position [1481, 0]
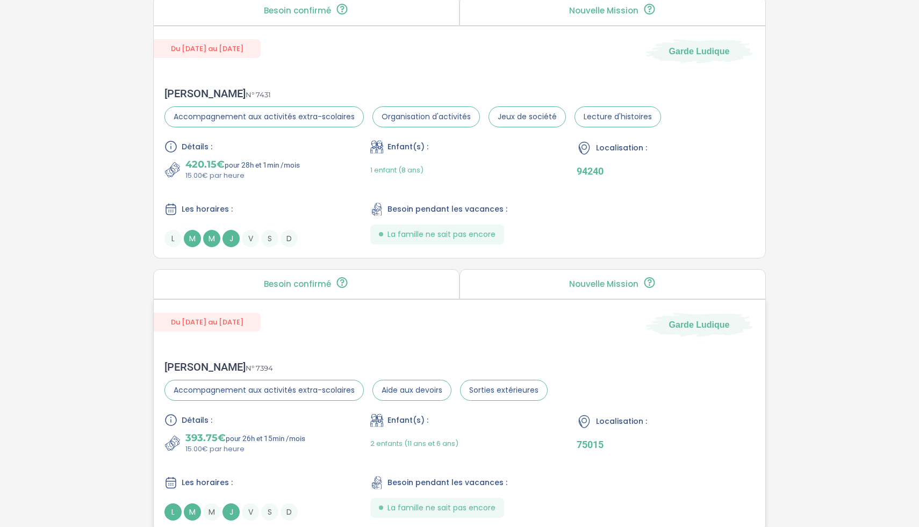
click at [293, 462] on div "Détails : 393.75€ pour 26h et 15min /mois 15.00€ par heure Enfant(s) : 2 enfant…" at bounding box center [459, 467] width 590 height 107
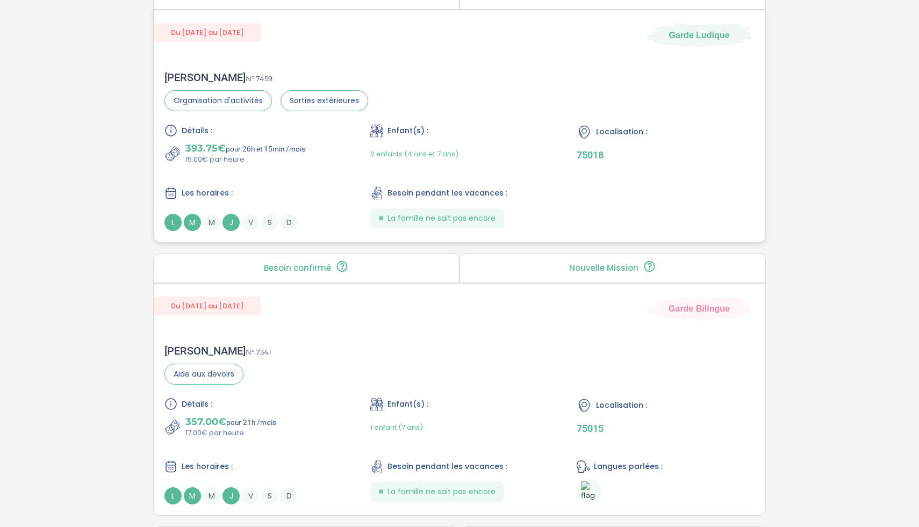
scroll to position [2042, 0]
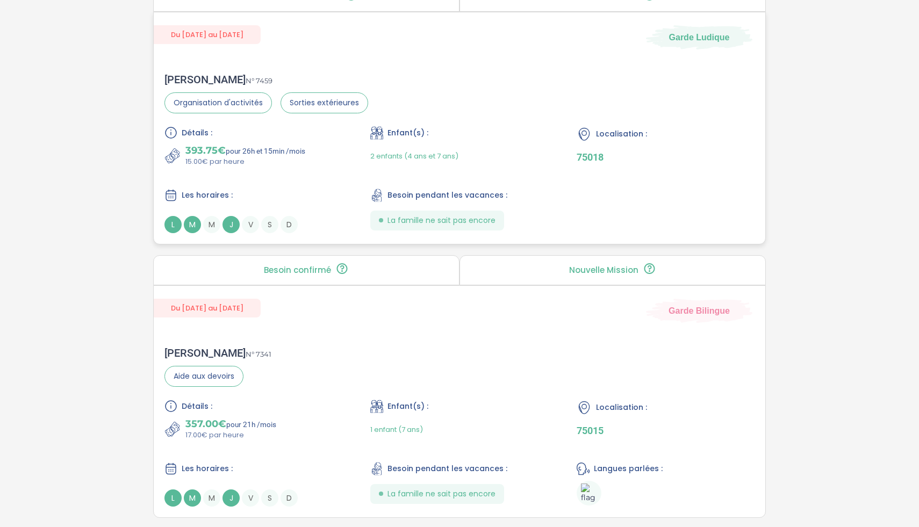
click at [307, 181] on div "Détails : 393.75€ pour 26h et 15min /mois 15.00€ par heure Enfant(s) : 2 enfant…" at bounding box center [459, 179] width 590 height 107
click at [324, 378] on div "Rachel S . N° 7341 Aide aux devoirs Détails : 357.00€ pour 21h /mois 17.00€ par…" at bounding box center [460, 427] width 612 height 182
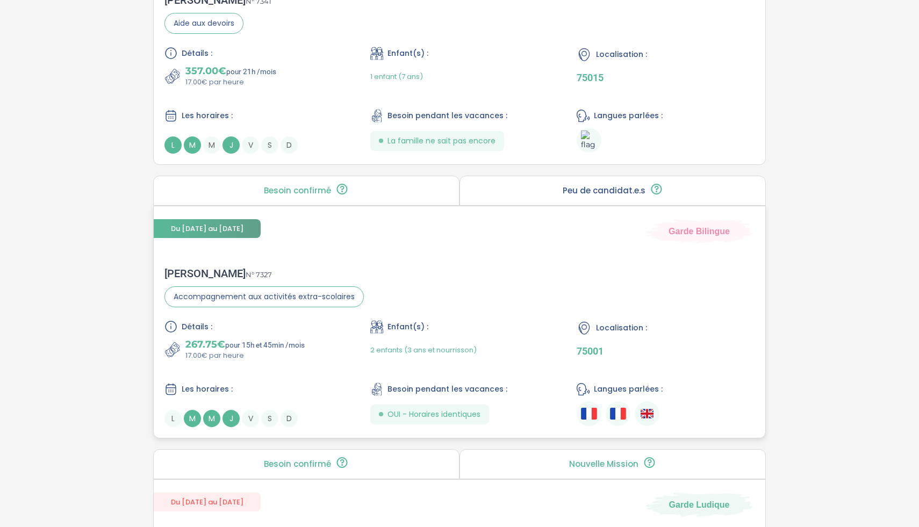
scroll to position [2427, 0]
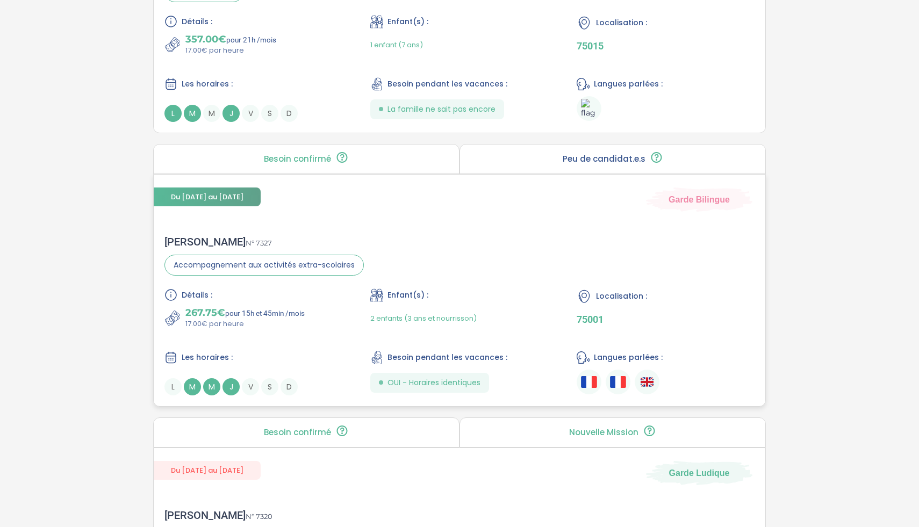
click at [319, 336] on div "Détails : 267.75€ pour 15h et 45min /mois 17.00€ par heure Enfant(s) : 2 enfant…" at bounding box center [459, 342] width 590 height 107
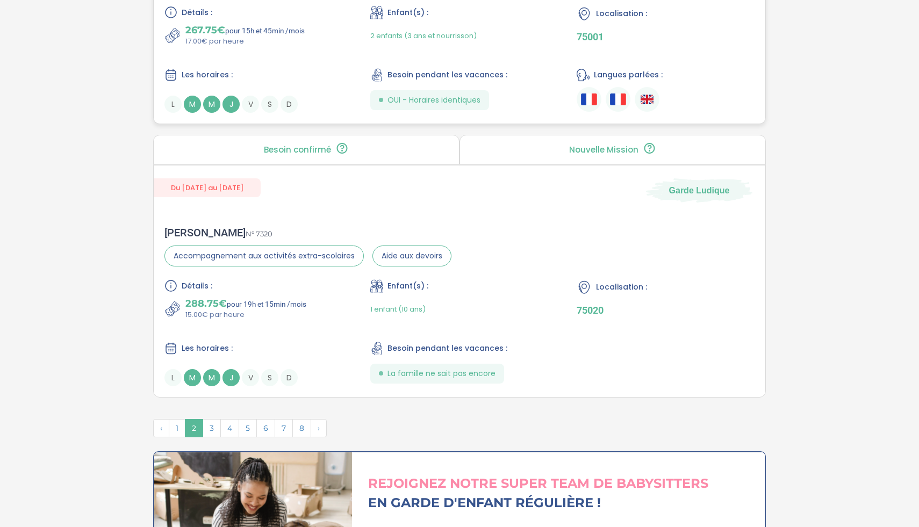
scroll to position [2713, 0]
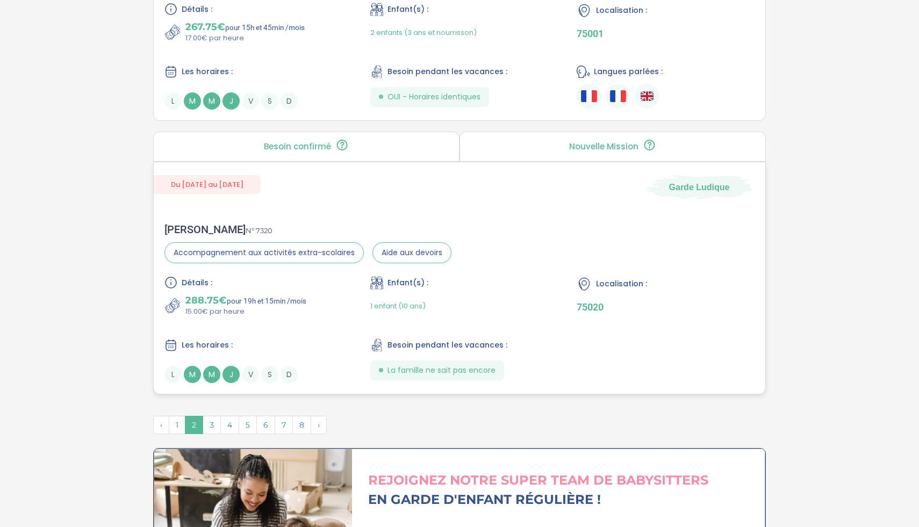
click at [316, 339] on div "Les horaires :" at bounding box center [253, 345] width 178 height 13
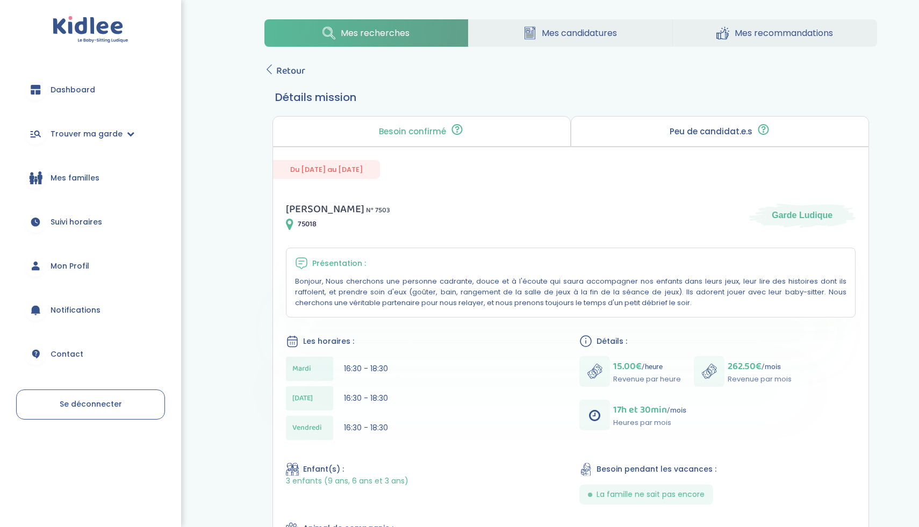
scroll to position [3, 0]
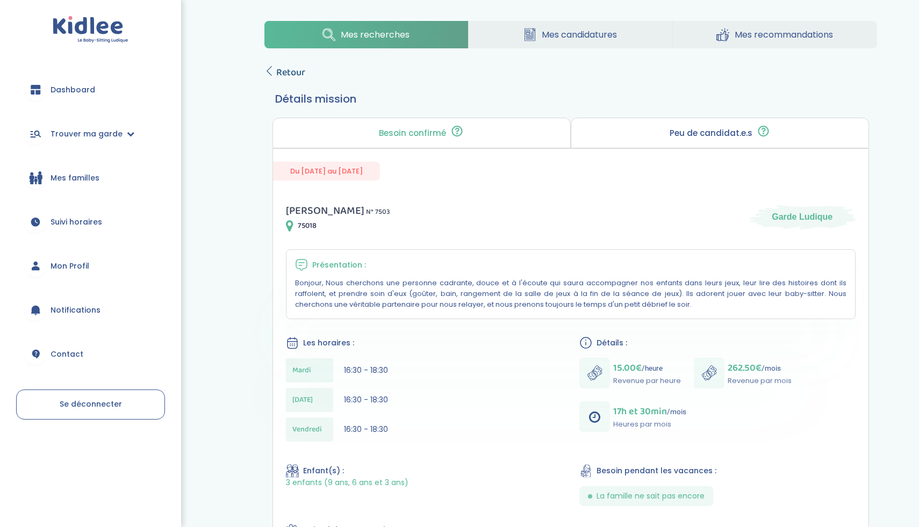
click at [270, 72] on icon at bounding box center [269, 71] width 10 height 10
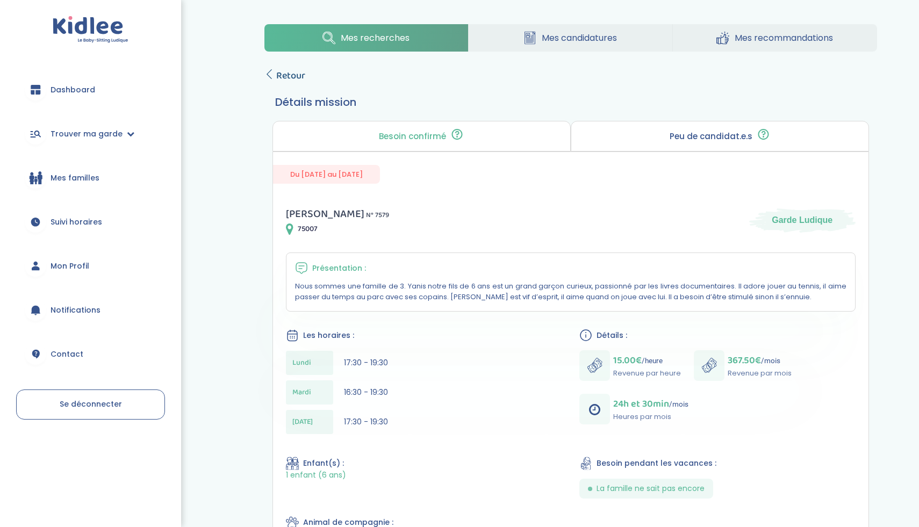
click at [283, 74] on span "Retour" at bounding box center [290, 75] width 29 height 15
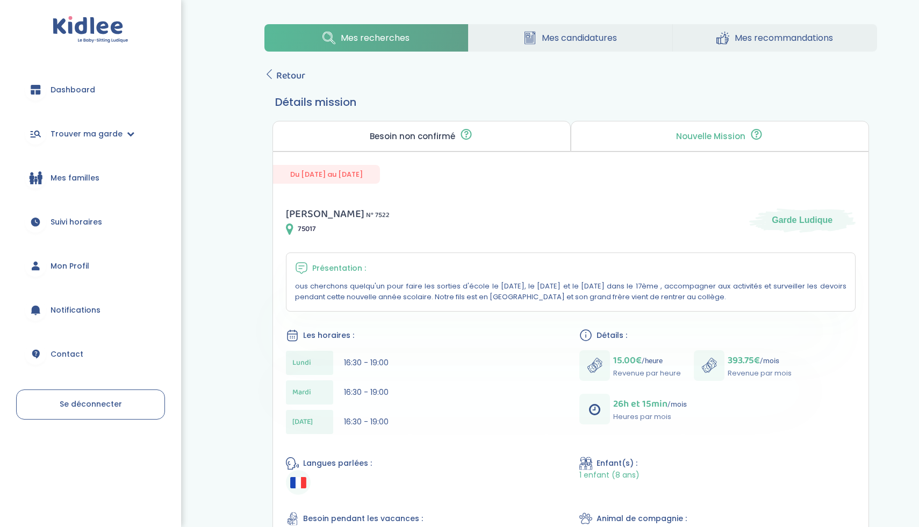
scroll to position [39, 0]
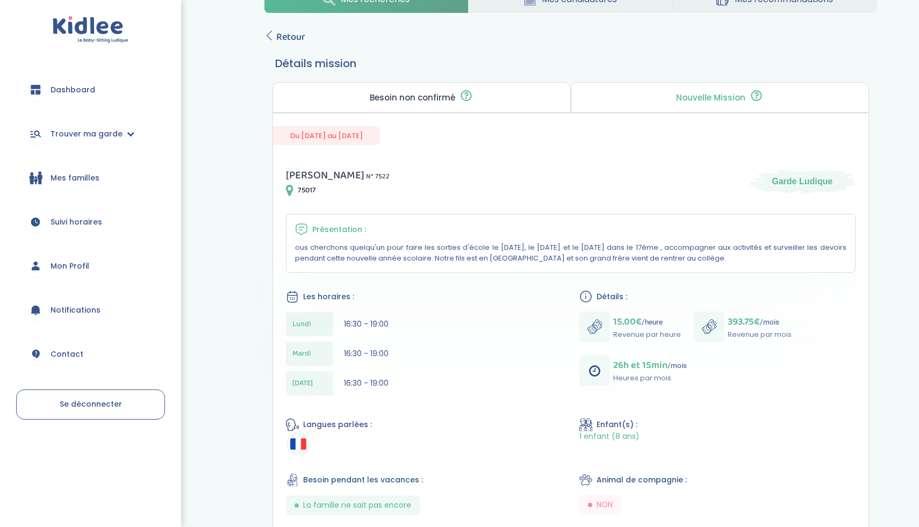
click at [280, 39] on span "Retour" at bounding box center [290, 37] width 29 height 15
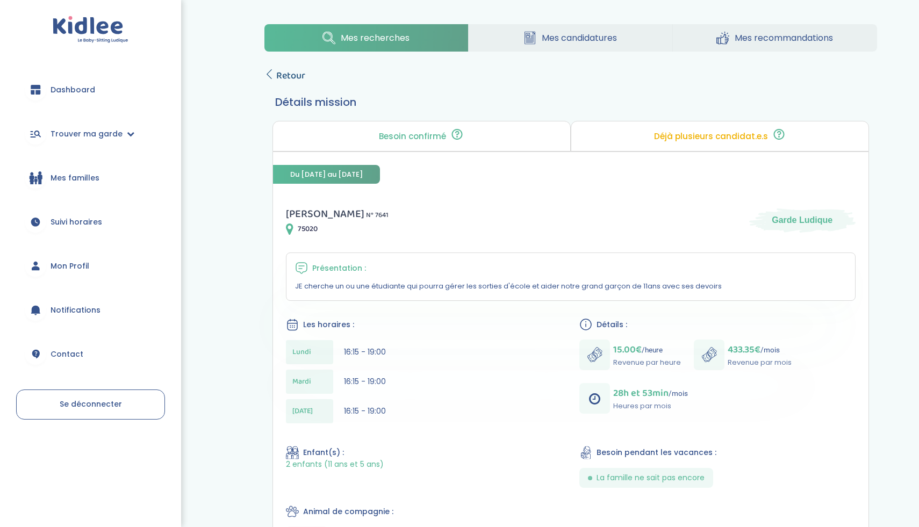
click at [287, 76] on span "Retour" at bounding box center [290, 75] width 29 height 15
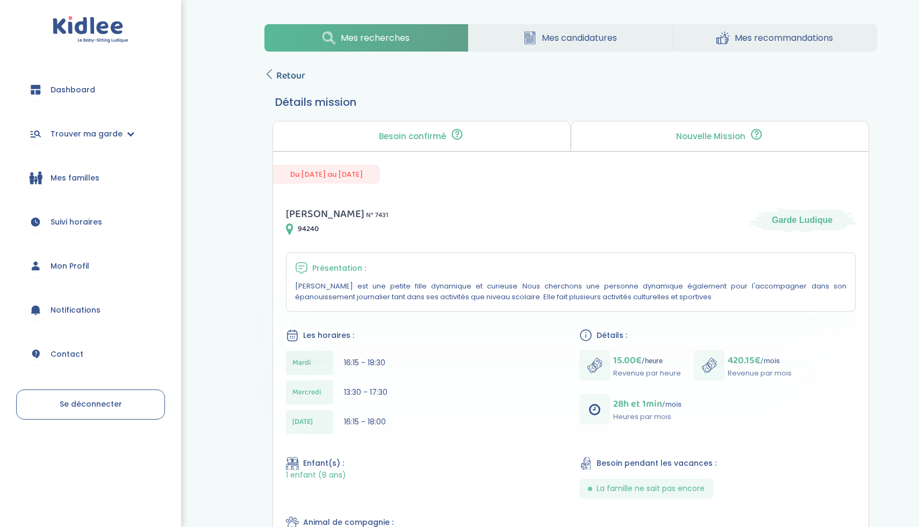
click at [290, 79] on span "Retour" at bounding box center [290, 75] width 29 height 15
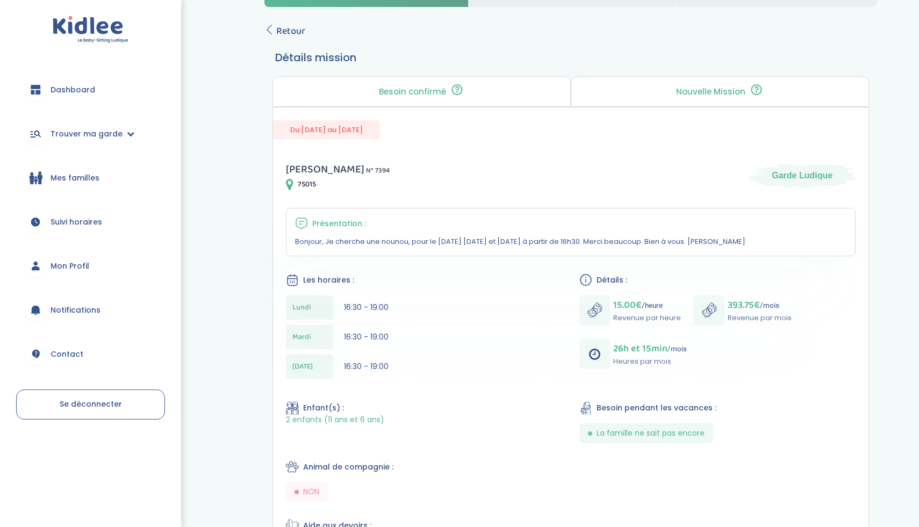
scroll to position [47, 0]
click at [277, 29] on span "Retour" at bounding box center [290, 29] width 29 height 15
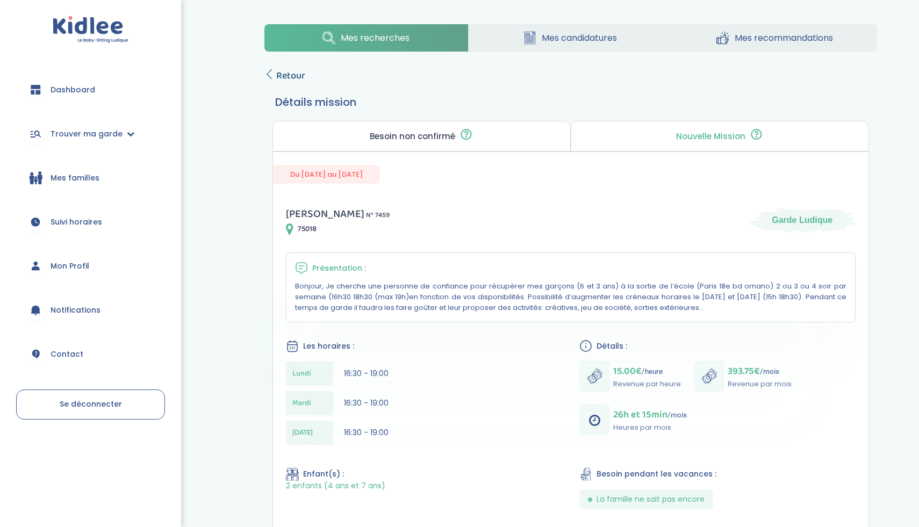
click at [300, 80] on span "Retour" at bounding box center [290, 75] width 29 height 15
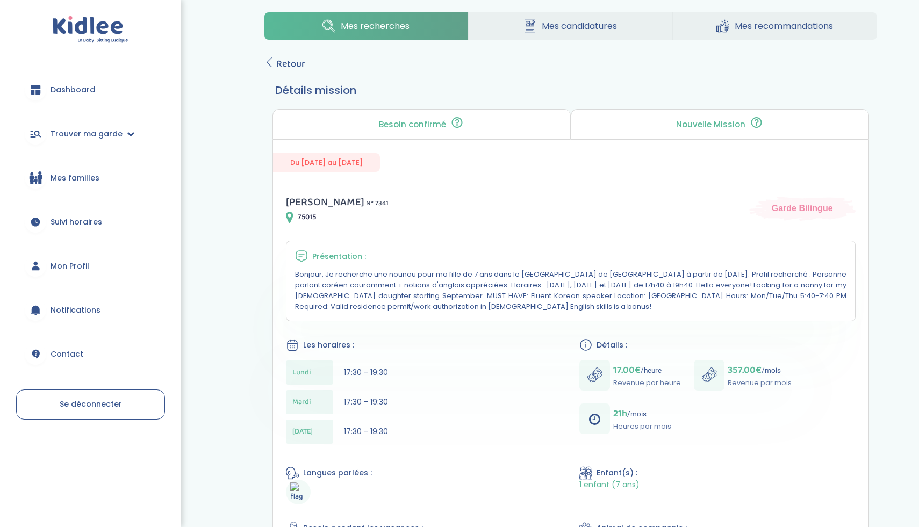
scroll to position [11, 0]
click at [295, 69] on span "Retour" at bounding box center [290, 65] width 29 height 15
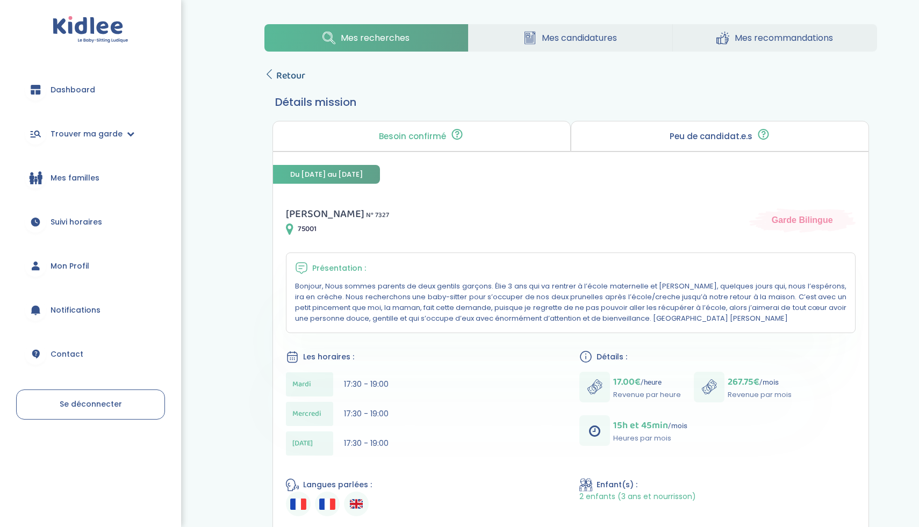
click at [287, 71] on span "Retour" at bounding box center [290, 75] width 29 height 15
